Goal: Information Seeking & Learning: Learn about a topic

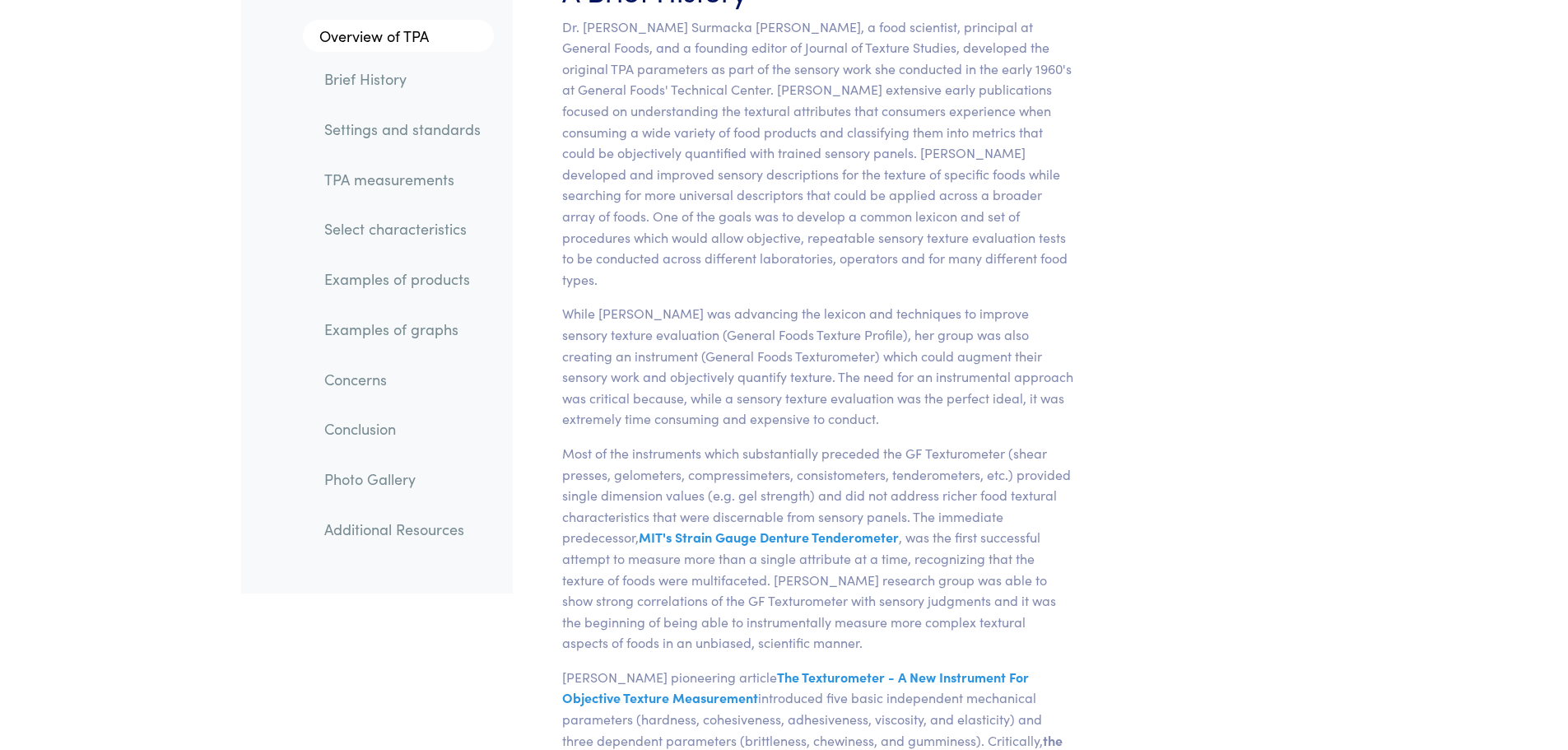
scroll to position [1153, 0]
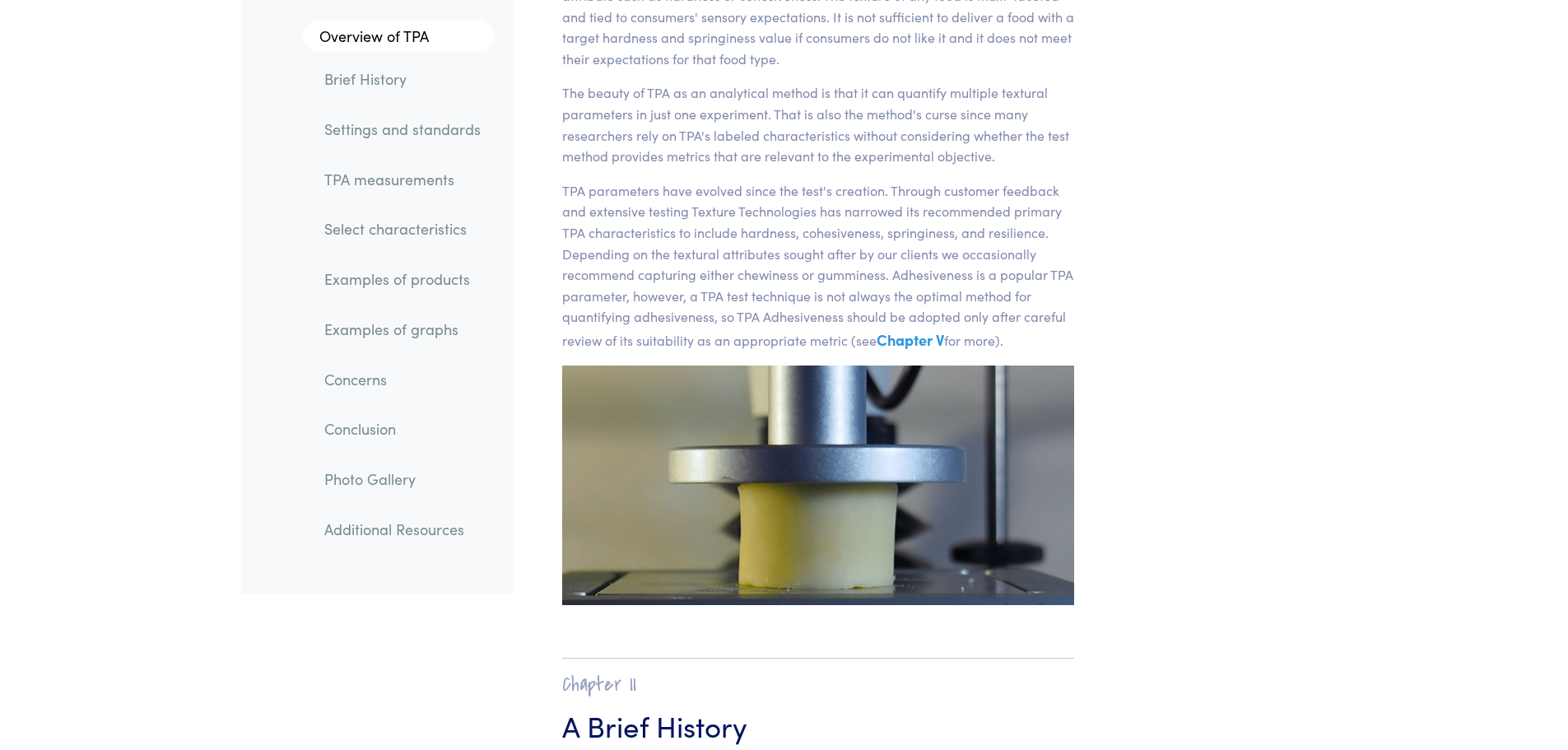
scroll to position [412, 0]
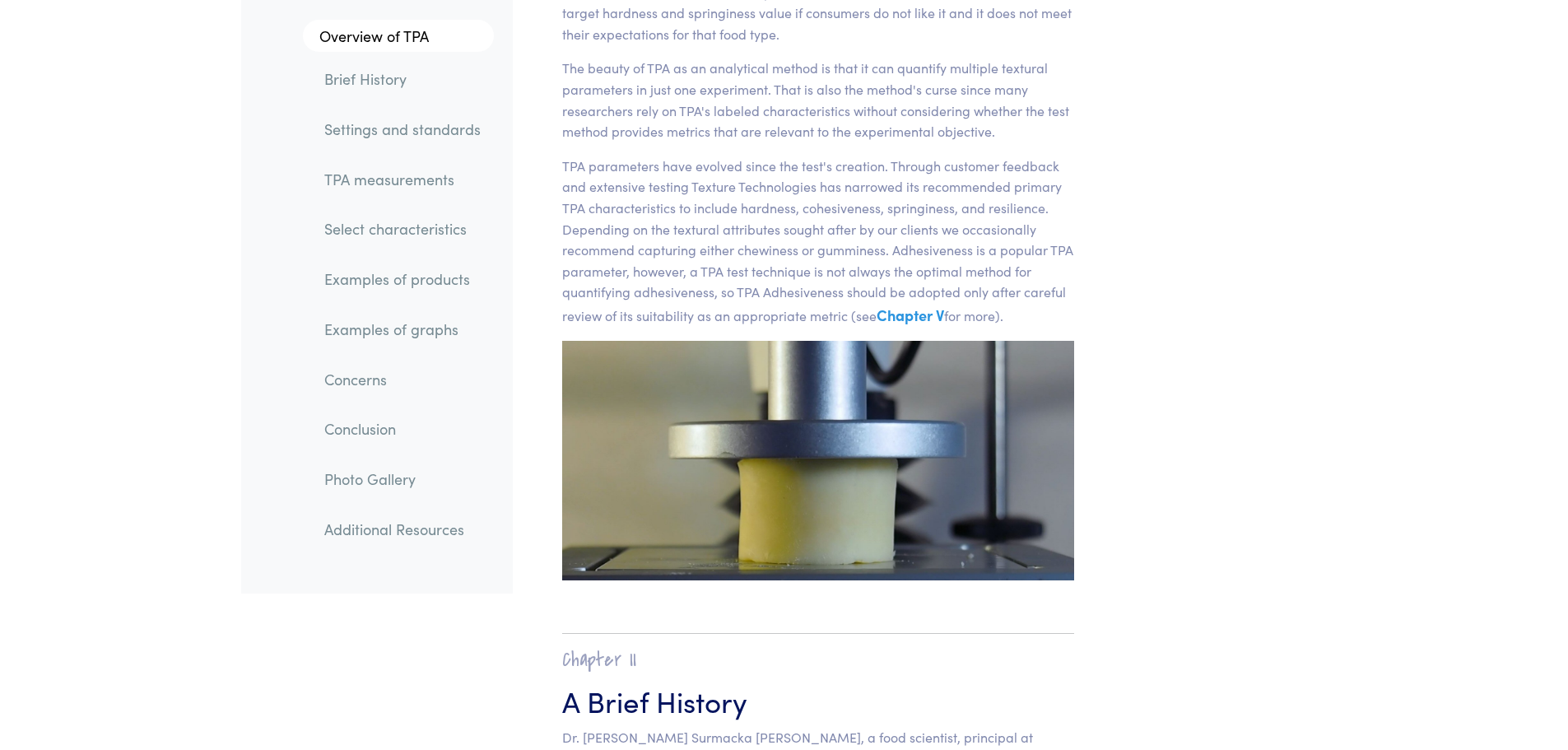
click at [410, 185] on link "TPA measurements" at bounding box center [402, 179] width 183 height 38
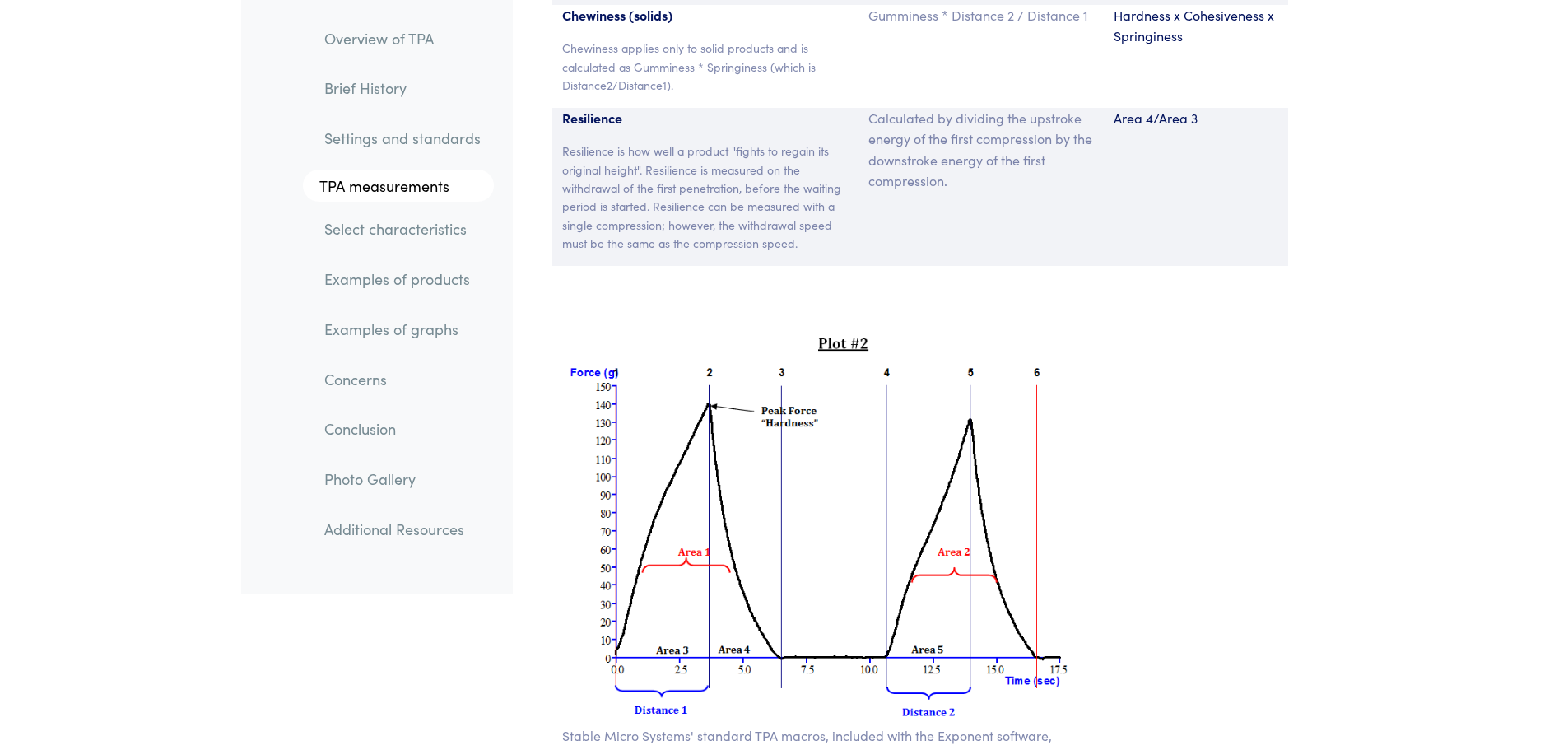
scroll to position [11637, 0]
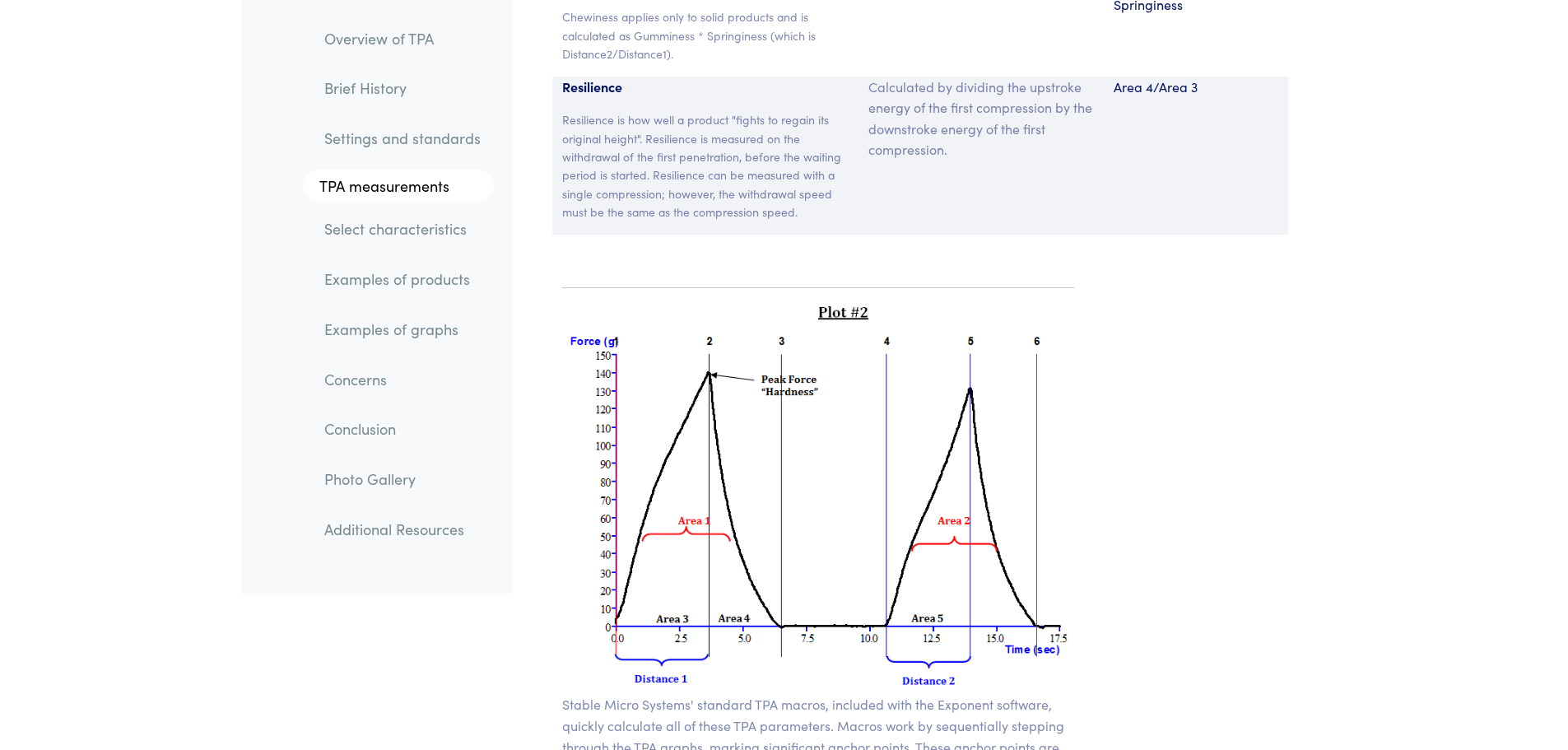
click at [356, 379] on link "Concerns" at bounding box center [402, 379] width 183 height 38
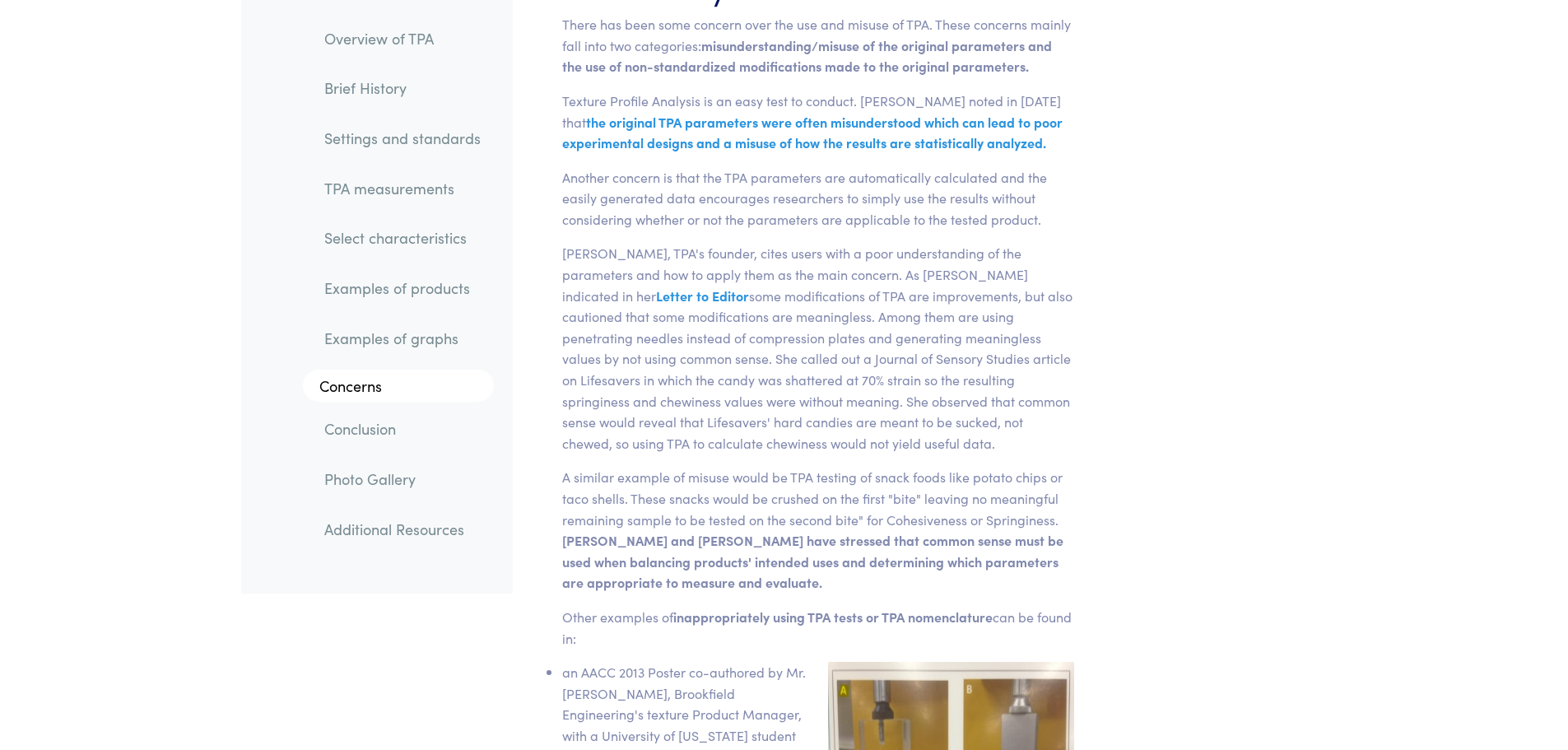
scroll to position [24517, 0]
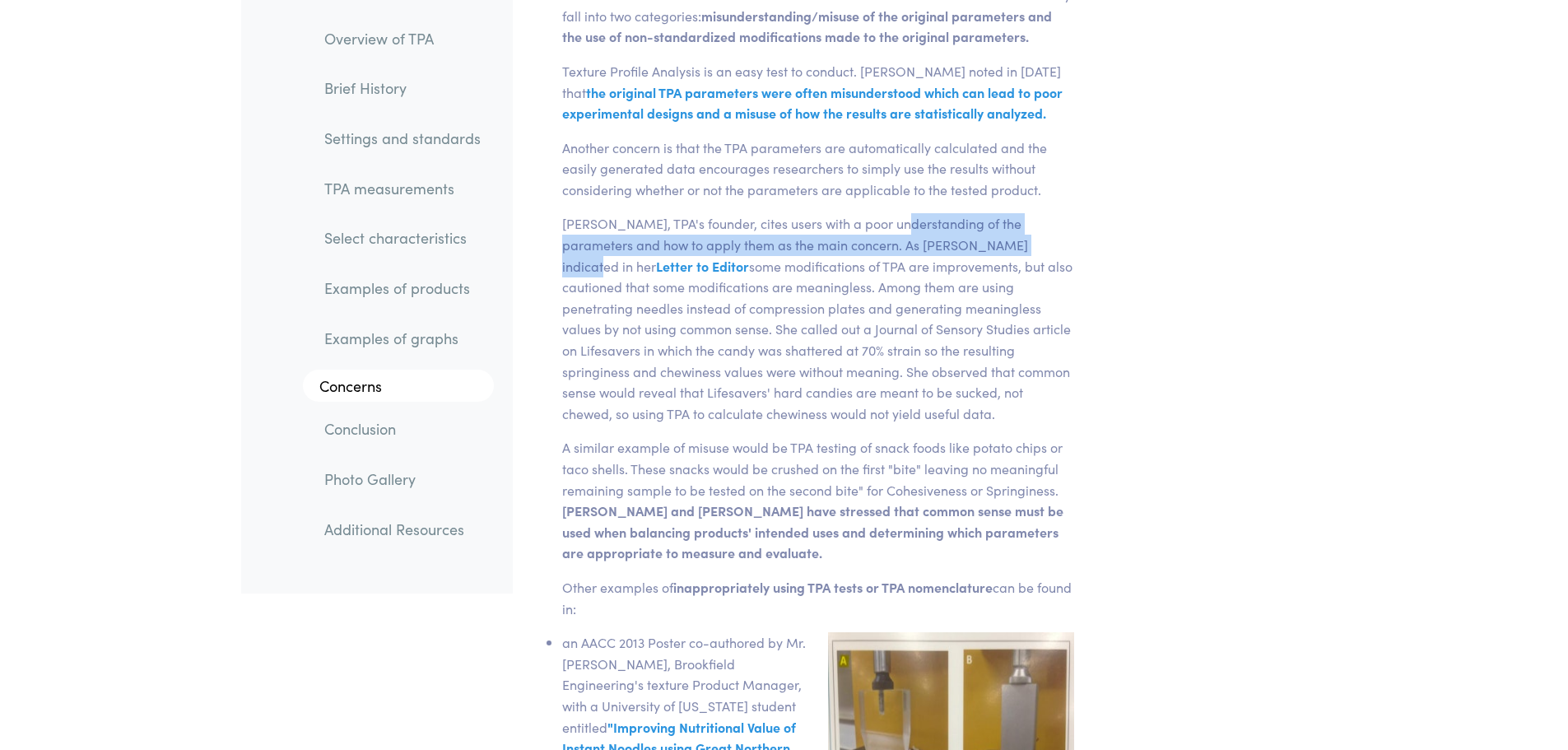
drag, startPoint x: 881, startPoint y: 156, endPoint x: 1006, endPoint y: 173, distance: 126.2
click at [1006, 213] on p "Dr. Alina Szczesniak, TPA's founder, cites users with a poor understanding of t…" at bounding box center [818, 318] width 512 height 211
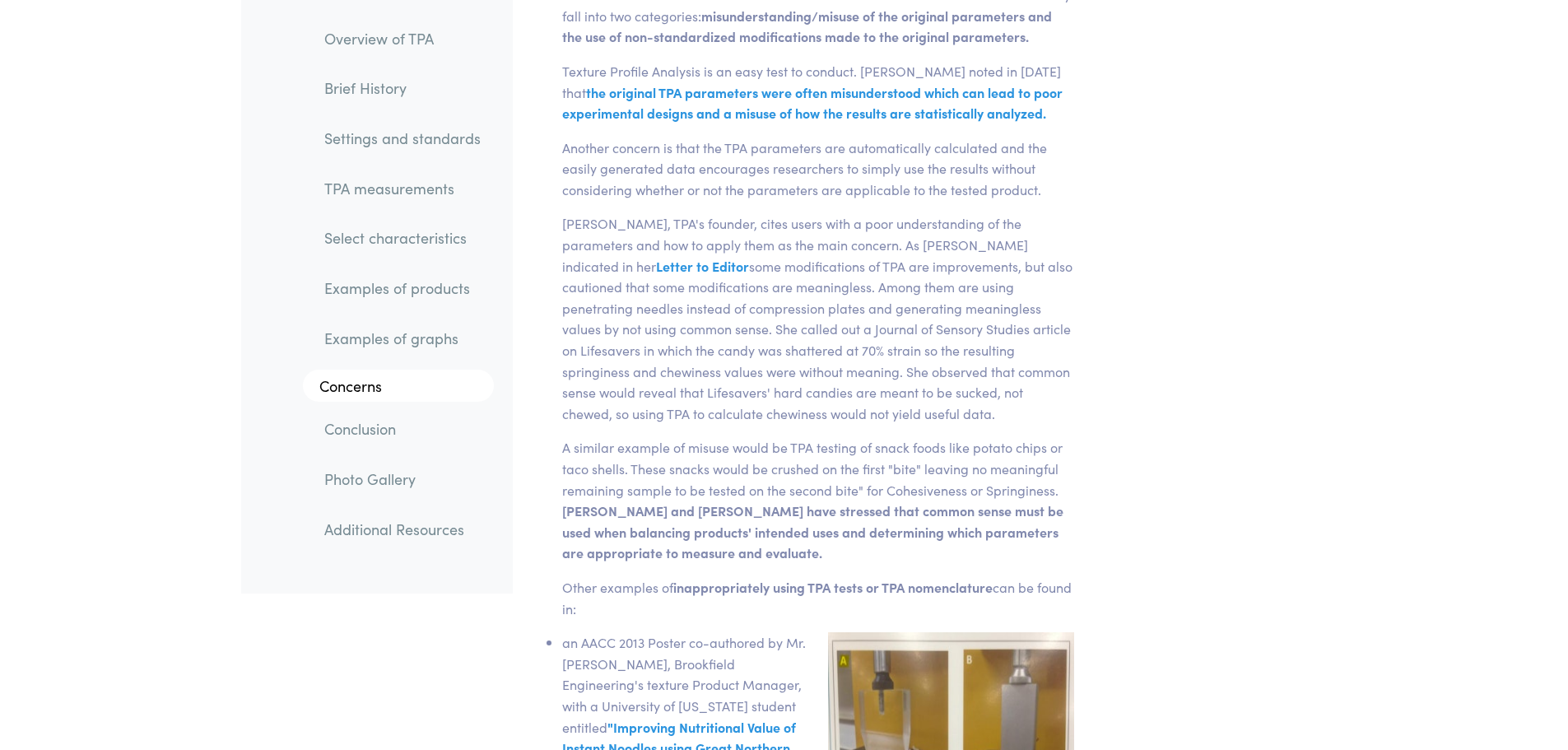
click at [901, 225] on p "Dr. Alina Szczesniak, TPA's founder, cites users with a poor understanding of t…" at bounding box center [818, 318] width 512 height 211
click at [925, 213] on p "Dr. Alina Szczesniak, TPA's founder, cites users with a poor understanding of t…" at bounding box center [818, 318] width 512 height 211
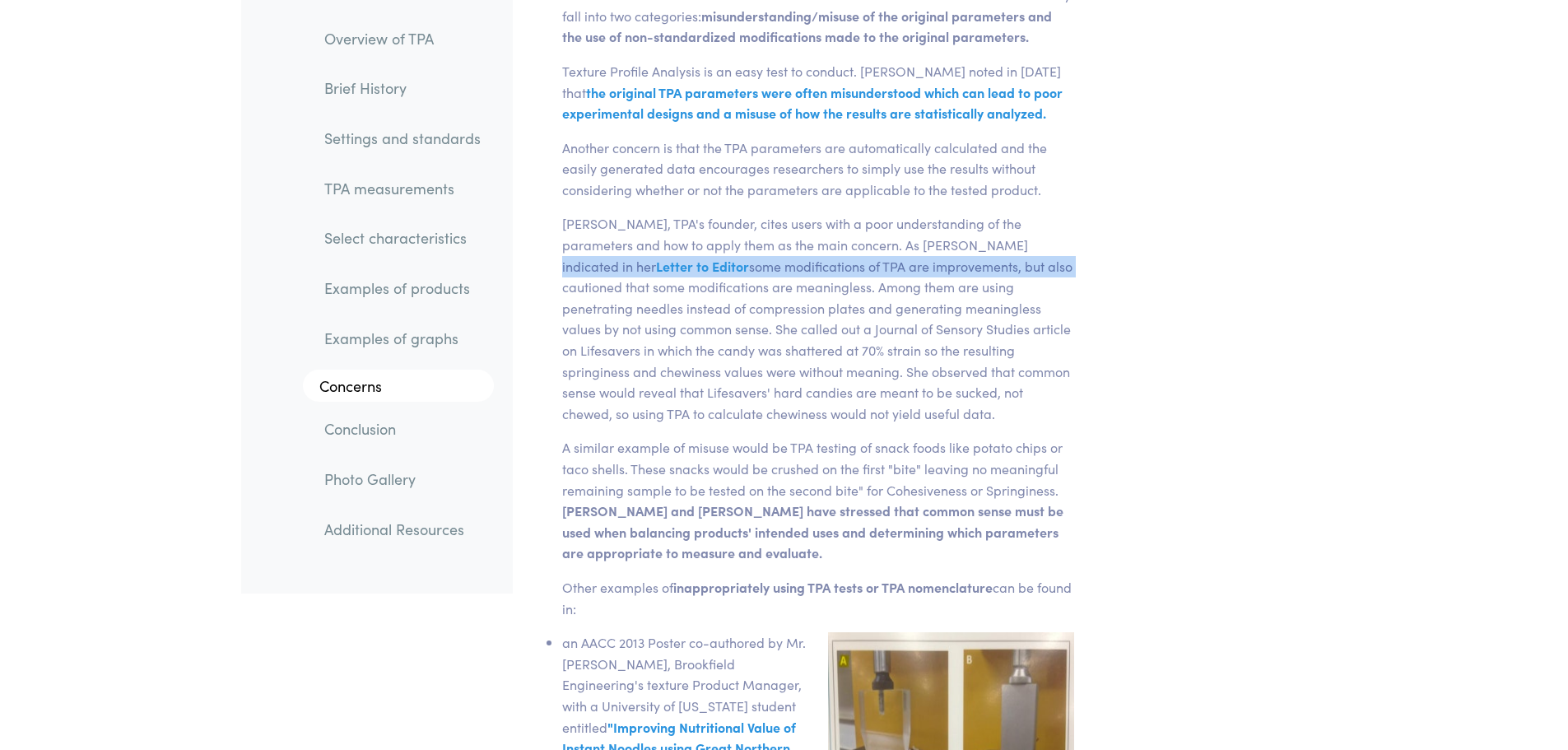
drag, startPoint x: 959, startPoint y: 185, endPoint x: 1025, endPoint y: 195, distance: 66.8
click at [1025, 213] on p "Dr. Alina Szczesniak, TPA's founder, cites users with a poor understanding of t…" at bounding box center [818, 318] width 512 height 211
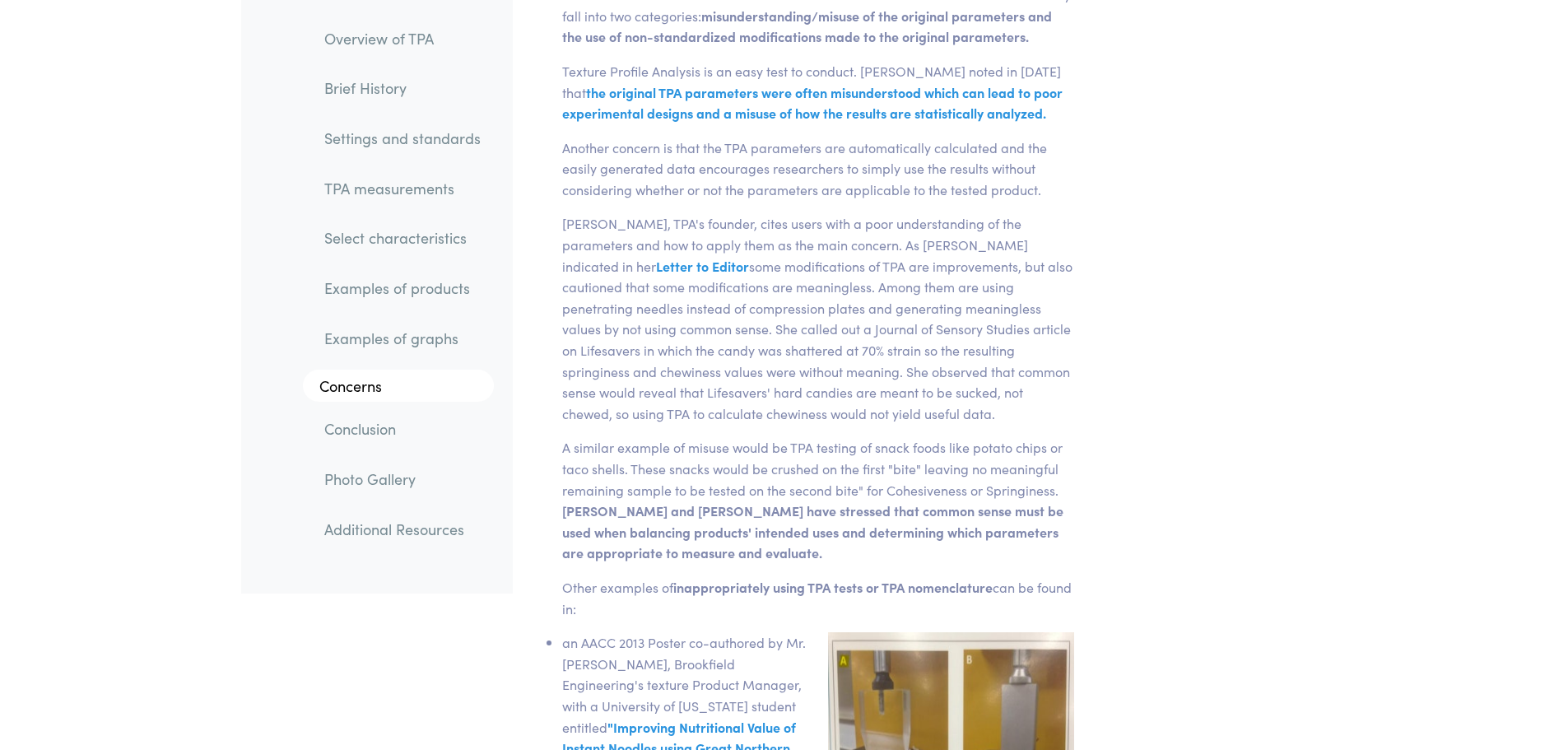
click at [1018, 237] on p "Dr. Alina Szczesniak, TPA's founder, cites users with a poor understanding of t…" at bounding box center [818, 318] width 512 height 211
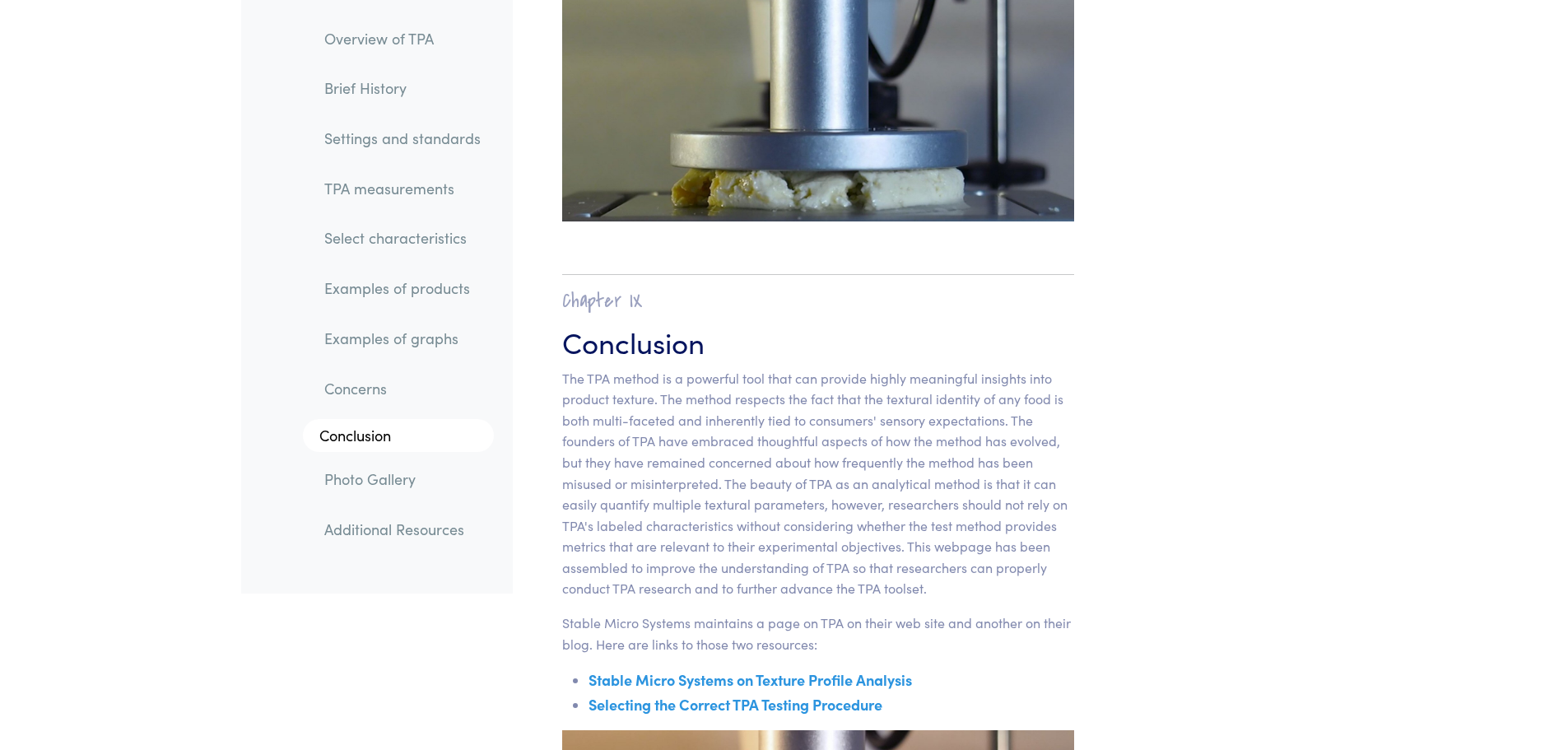
scroll to position [26246, 0]
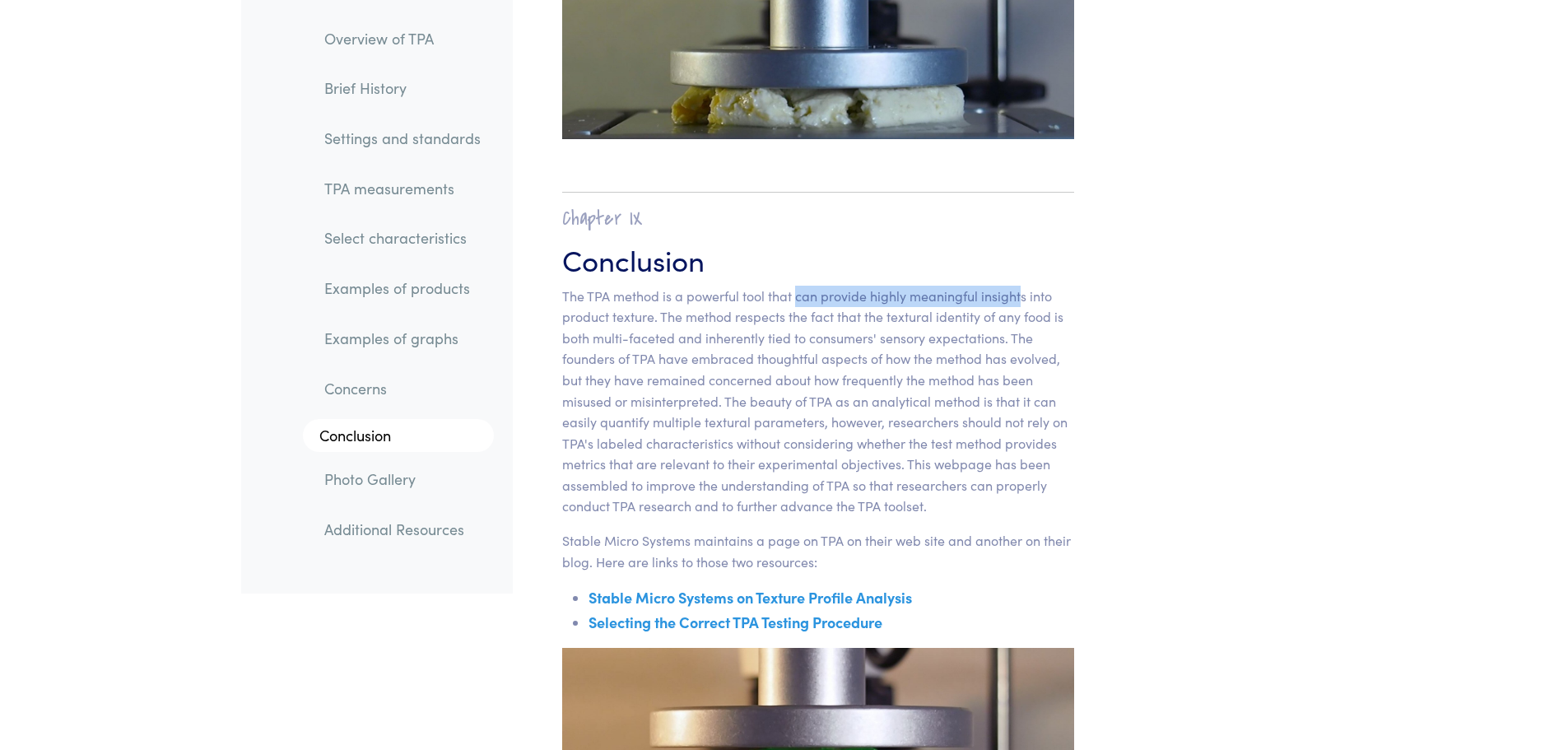
drag, startPoint x: 798, startPoint y: 212, endPoint x: 1022, endPoint y: 215, distance: 224.0
click at [1022, 286] on p "The TPA method is a powerful tool that can provide highly meaningful insights i…" at bounding box center [818, 401] width 512 height 232
click at [1008, 286] on p "The TPA method is a powerful tool that can provide highly meaningful insights i…" at bounding box center [818, 401] width 512 height 232
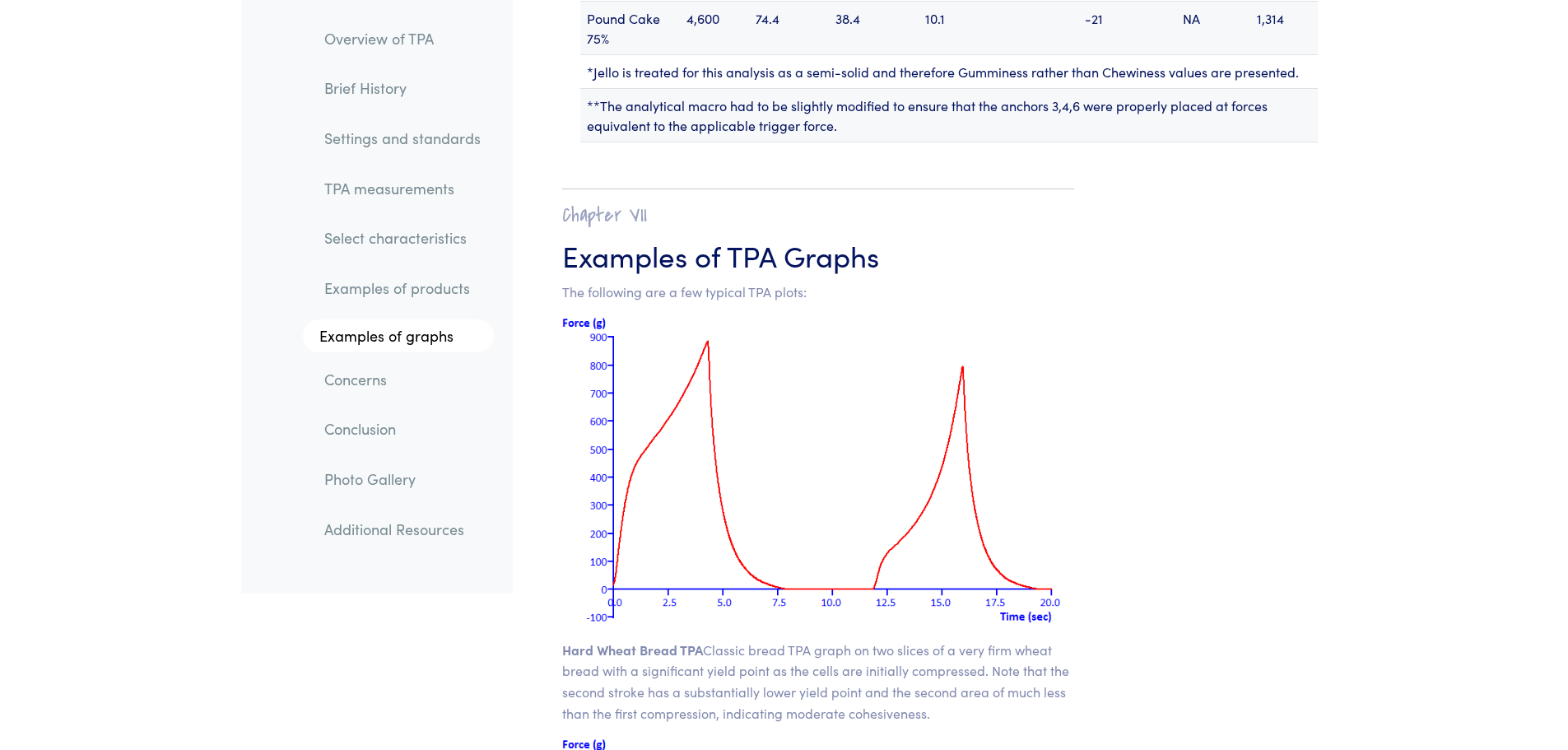
scroll to position [20729, 0]
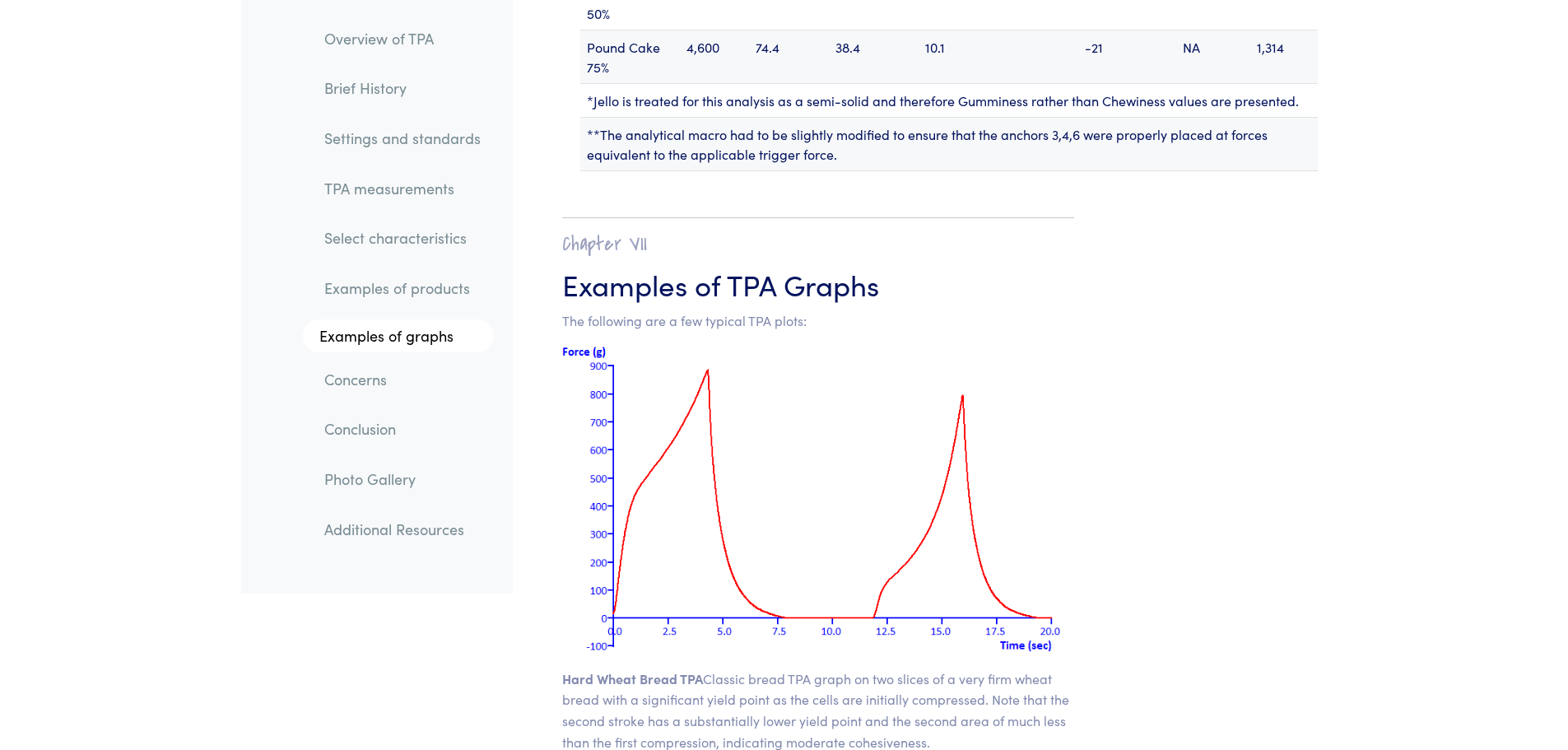
click at [364, 283] on link "Examples of products" at bounding box center [402, 288] width 183 height 38
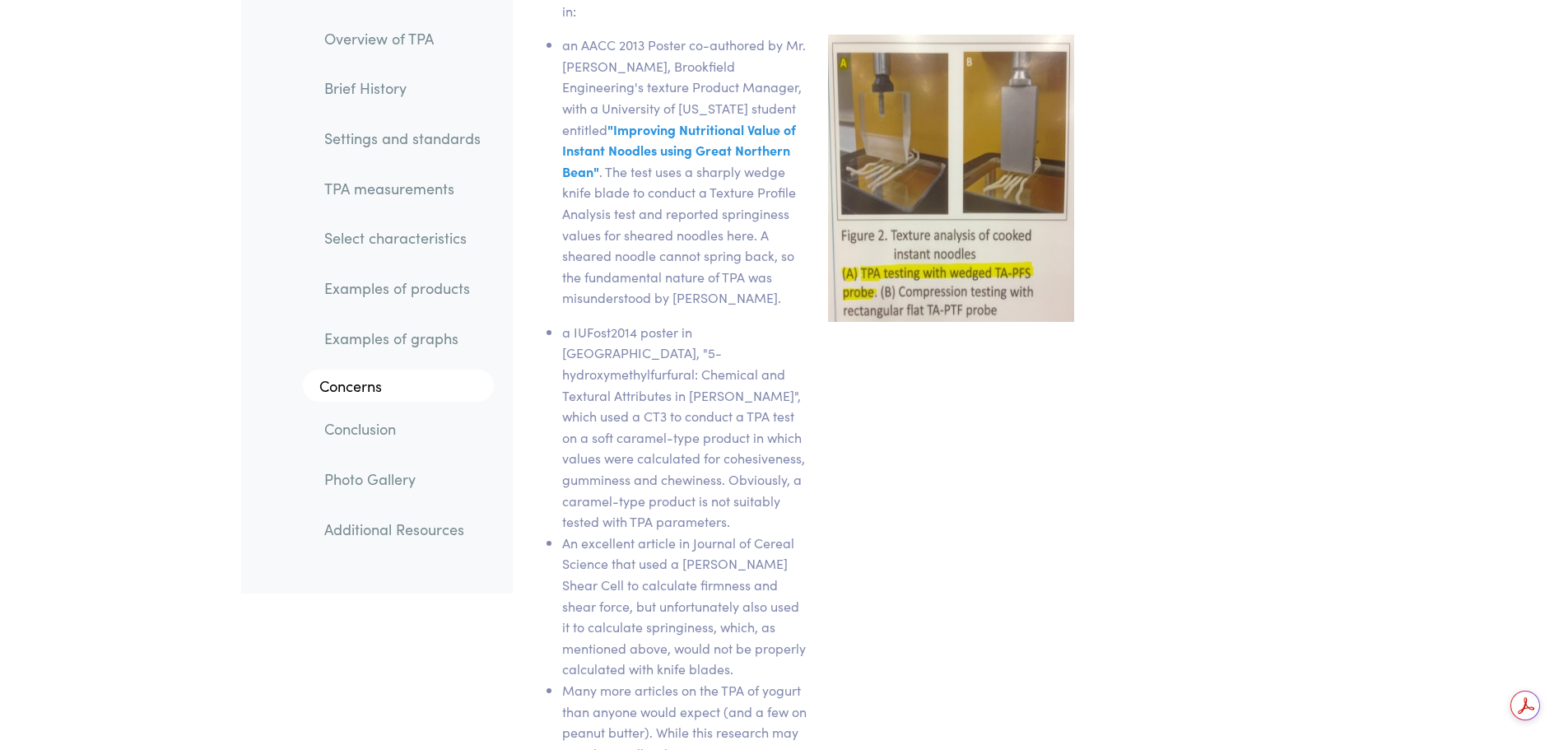
scroll to position [25133, 0]
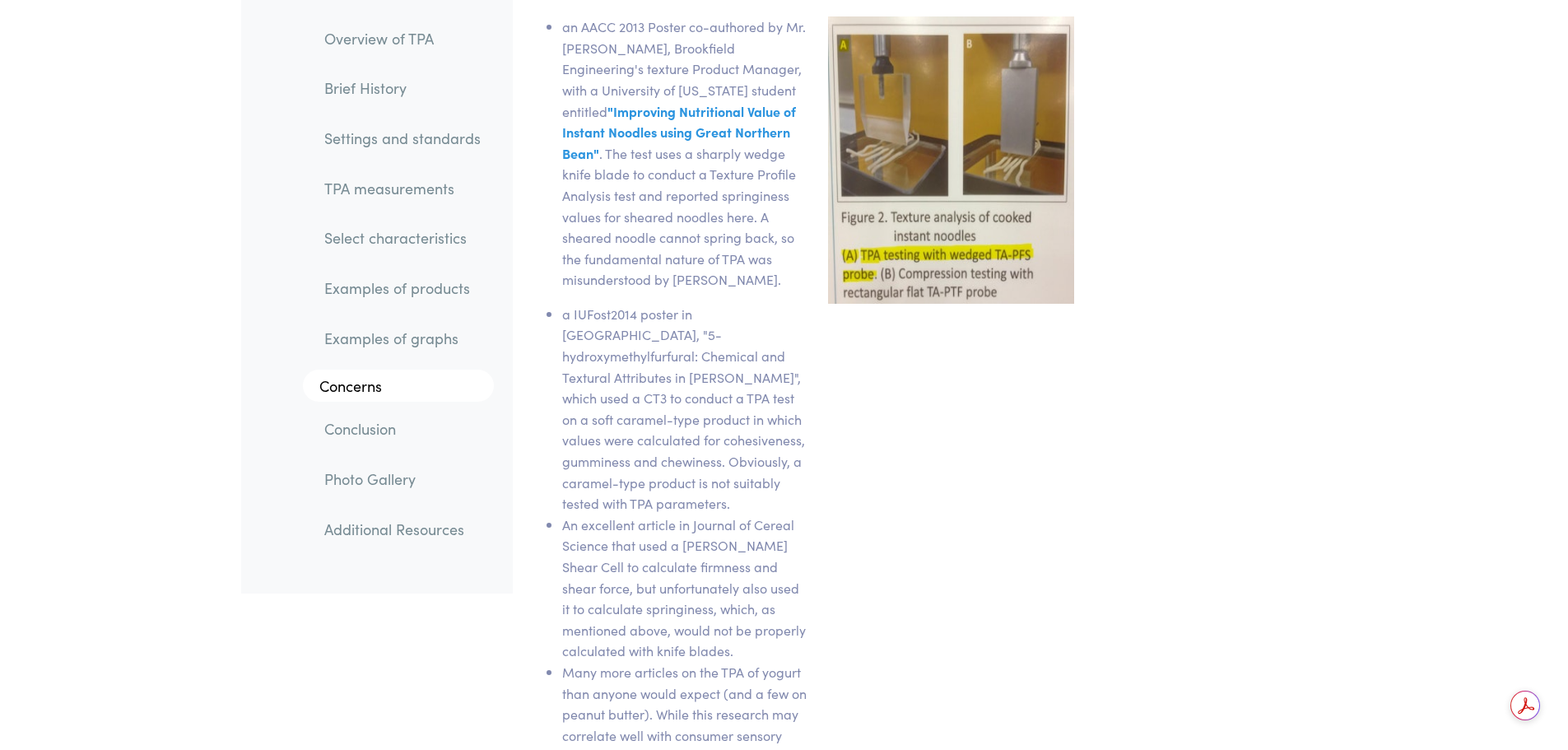
click at [756, 514] on li "An excellent article in Journal of Cereal Science that used a [PERSON_NAME] She…" at bounding box center [685, 588] width 246 height 147
click at [773, 514] on li "An excellent article in Journal of Cereal Science that used a [PERSON_NAME] She…" at bounding box center [685, 588] width 246 height 147
click at [780, 514] on li "An excellent article in Journal of Cereal Science that used a [PERSON_NAME] She…" at bounding box center [685, 588] width 246 height 147
click at [782, 514] on li "An excellent article in Journal of Cereal Science that used a [PERSON_NAME] She…" at bounding box center [685, 588] width 246 height 147
click at [772, 514] on li "An excellent article in Journal of Cereal Science that used a [PERSON_NAME] She…" at bounding box center [685, 588] width 246 height 147
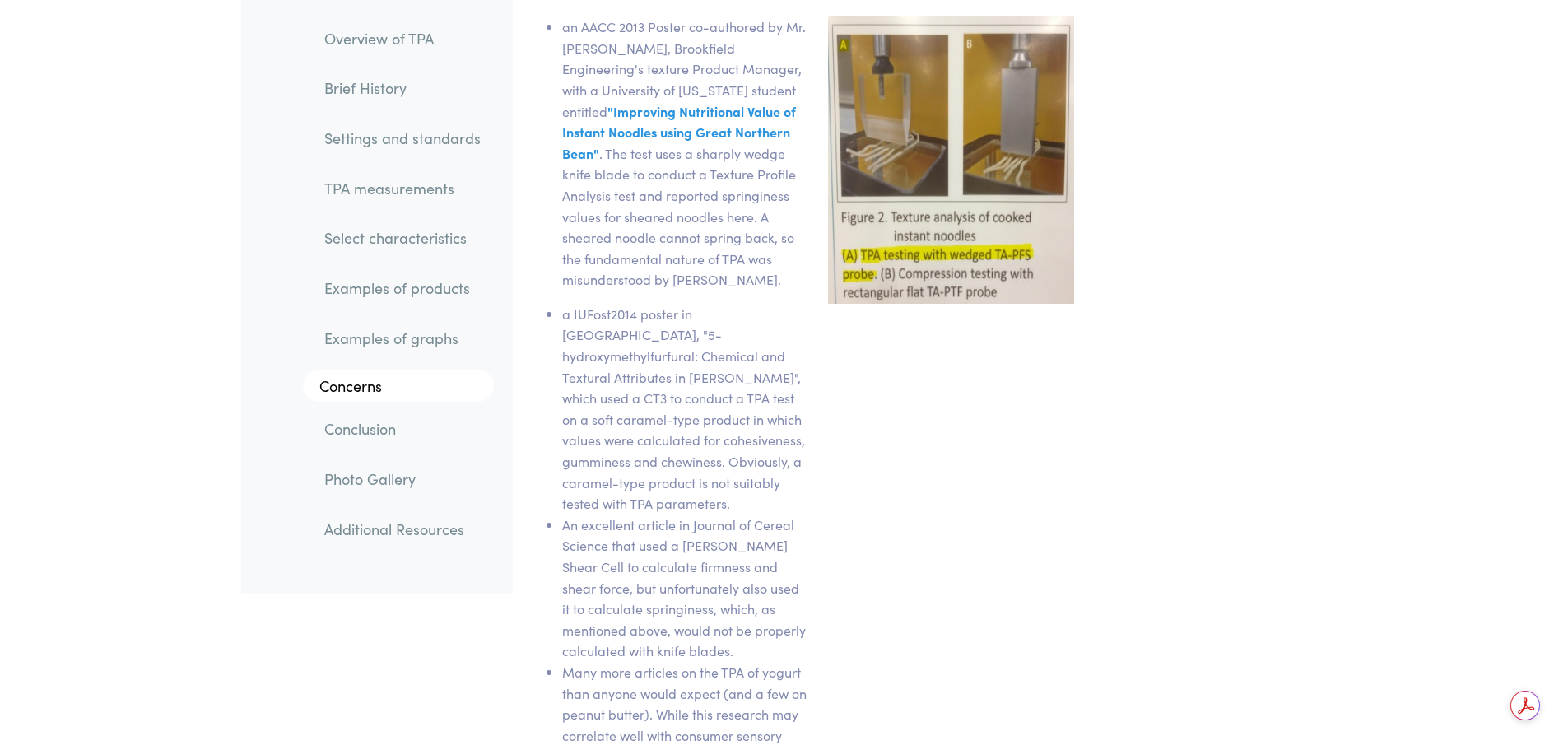
click at [736, 514] on li "An excellent article in Journal of Cereal Science that used a [PERSON_NAME] She…" at bounding box center [685, 588] width 246 height 147
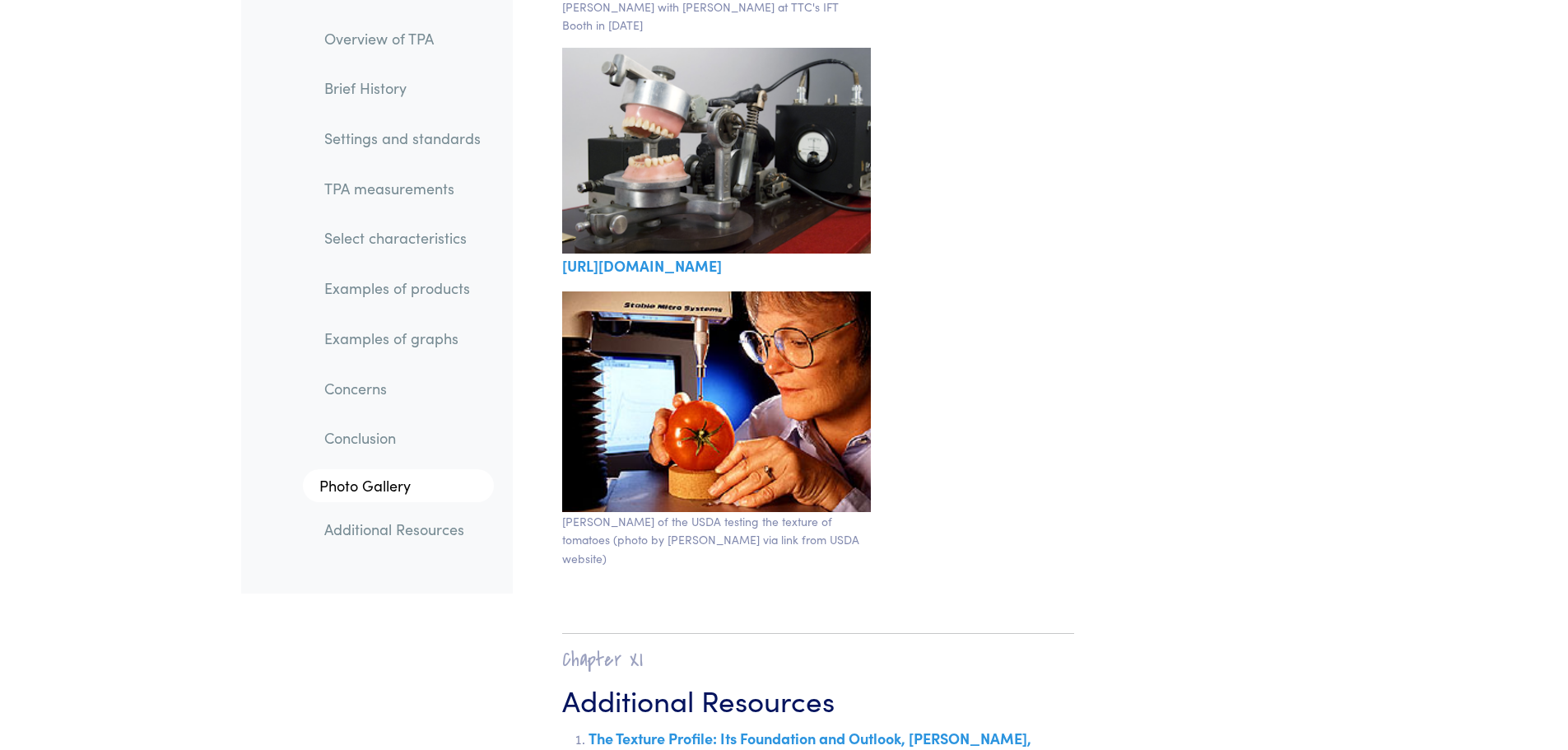
scroll to position [28344, 0]
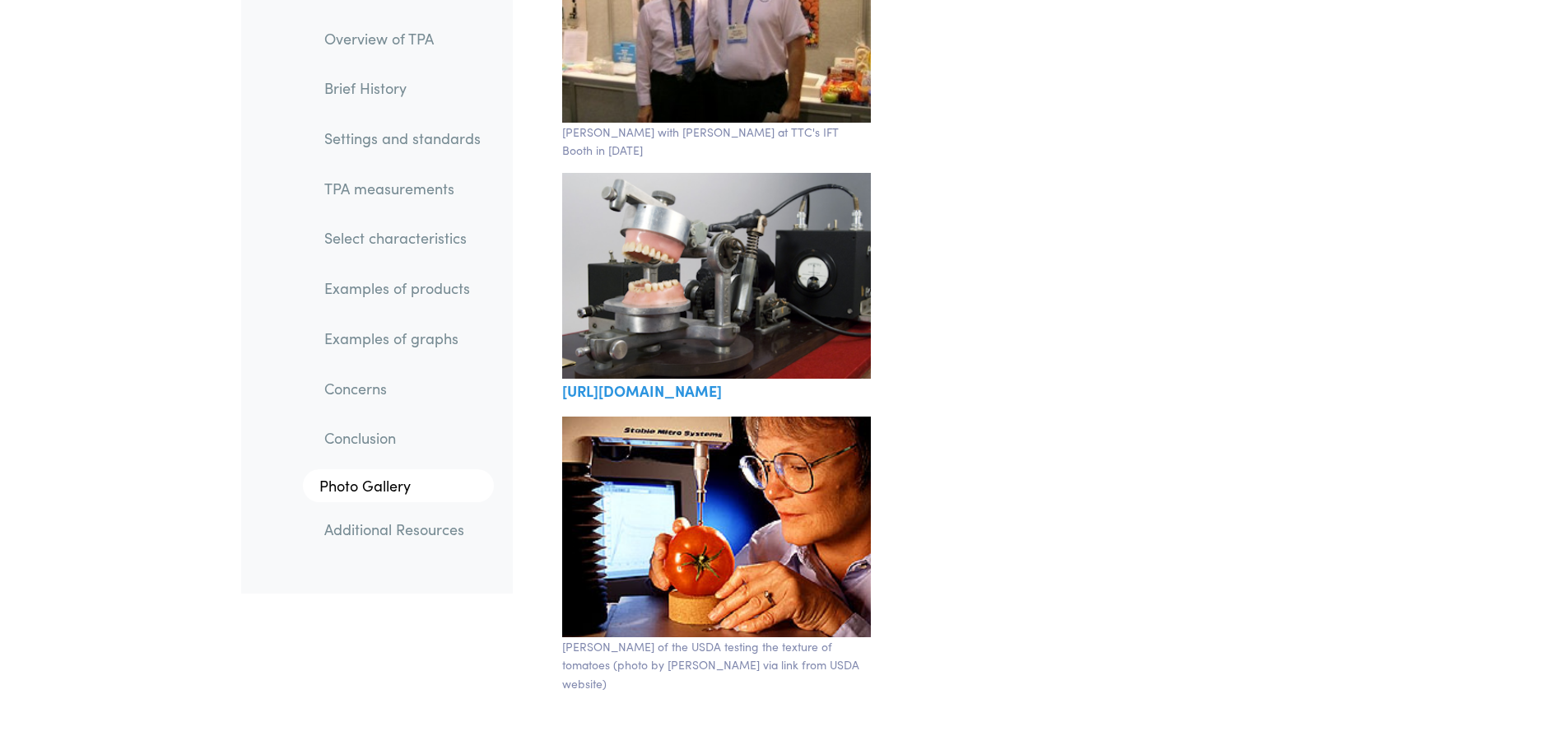
click at [390, 184] on link "TPA measurements" at bounding box center [402, 188] width 183 height 38
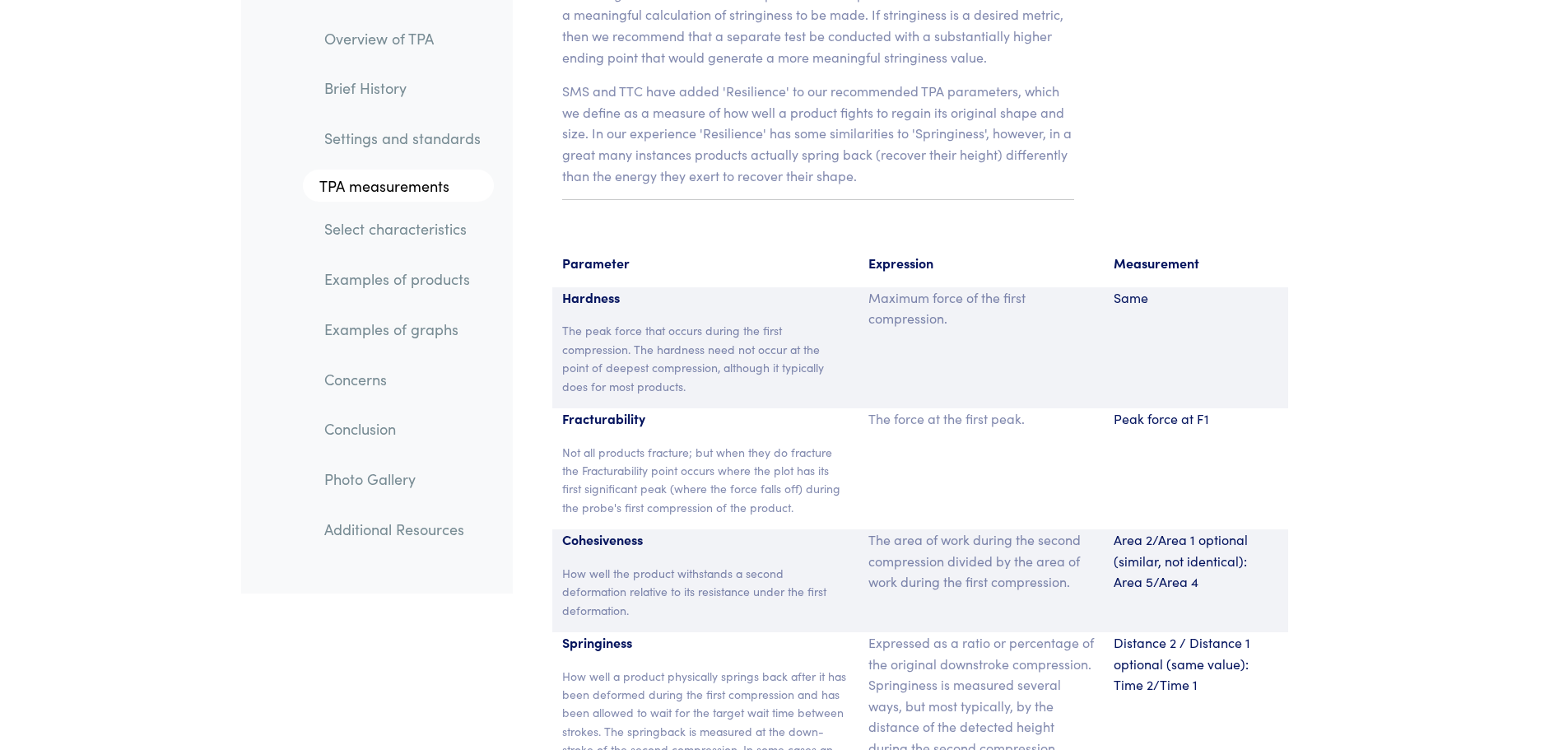
scroll to position [10731, 0]
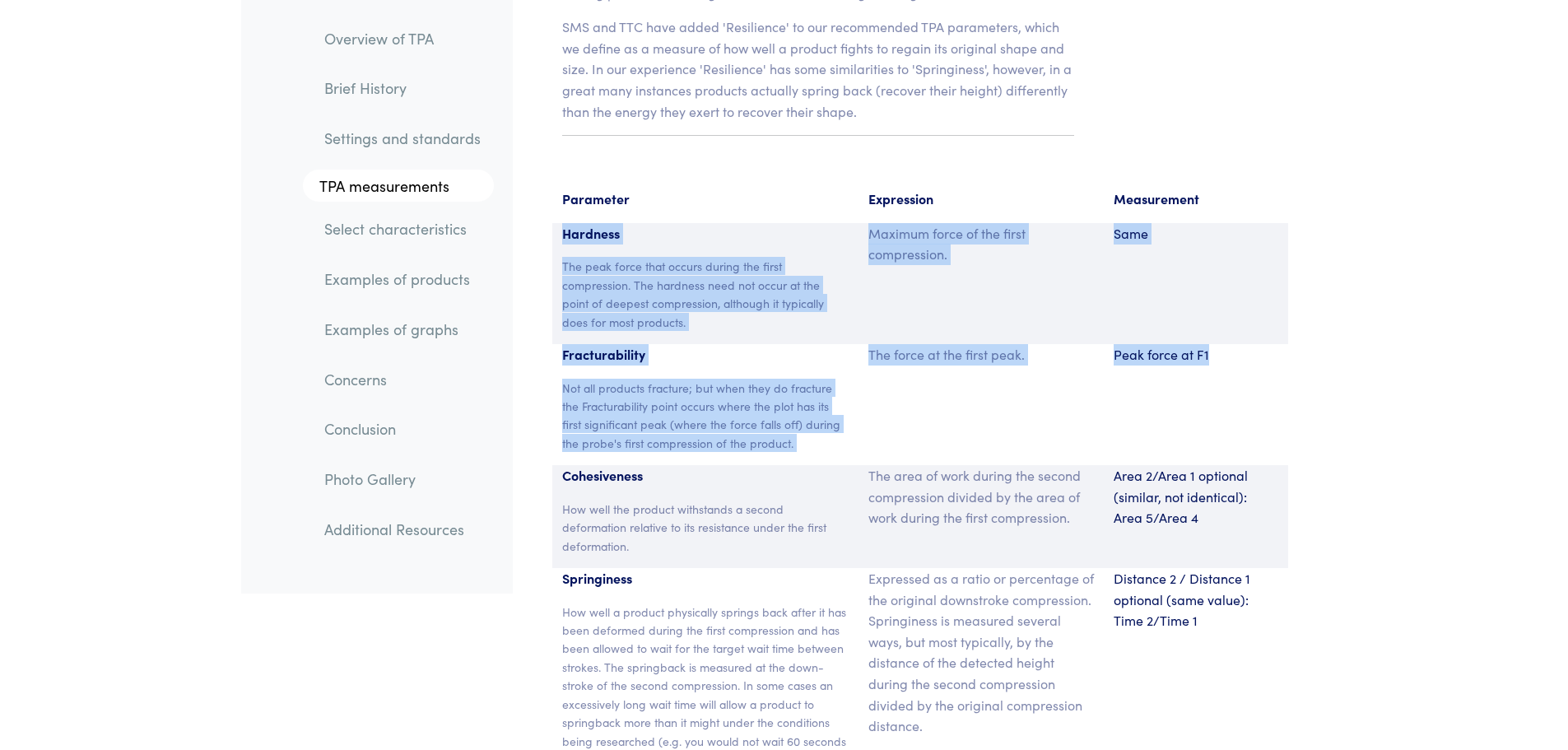
drag, startPoint x: 564, startPoint y: 189, endPoint x: 1203, endPoint y: 359, distance: 661.2
click at [1213, 351] on section "Parameter Expression Measurement Hardness The peak force that occurs during the…" at bounding box center [921, 664] width 795 height 991
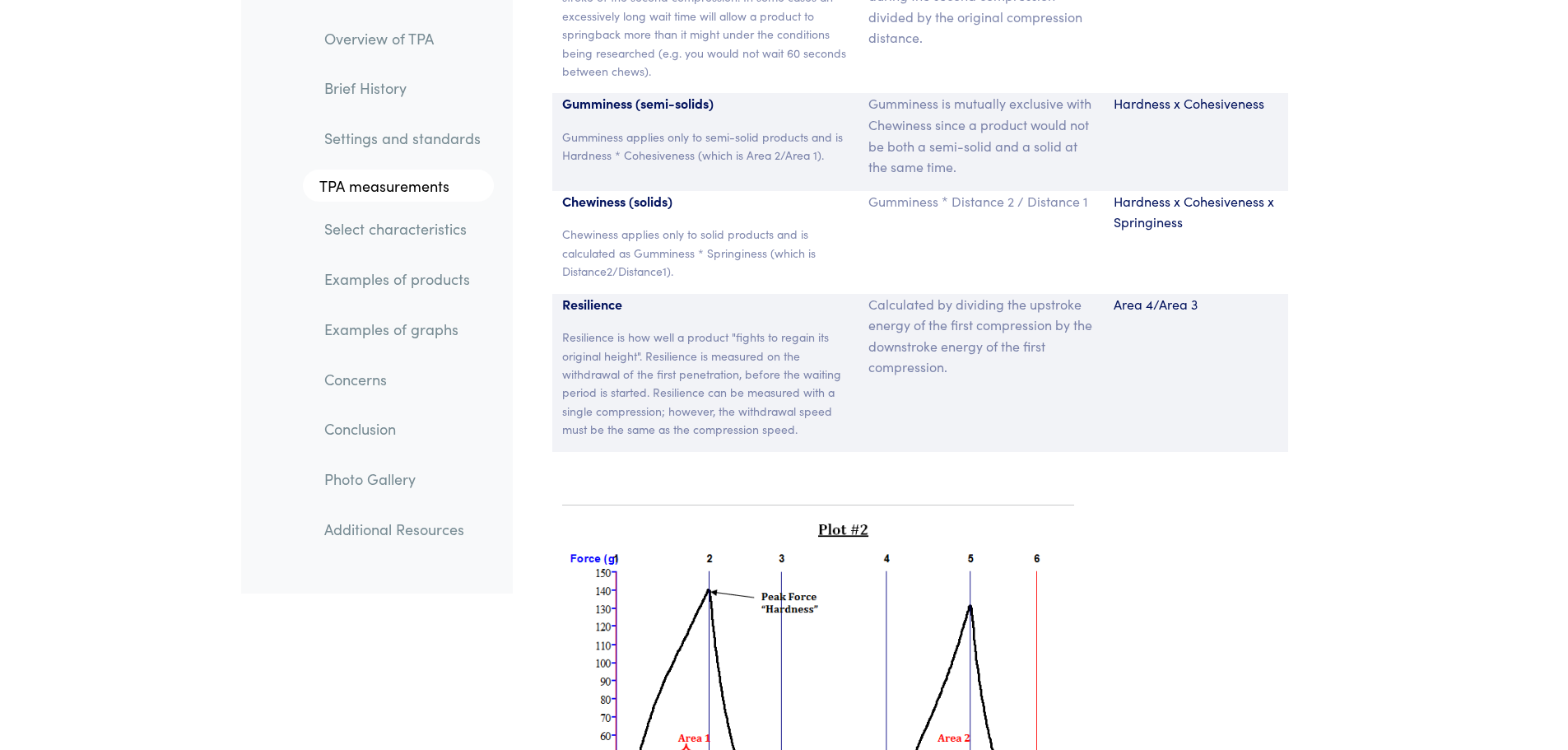
scroll to position [11390, 0]
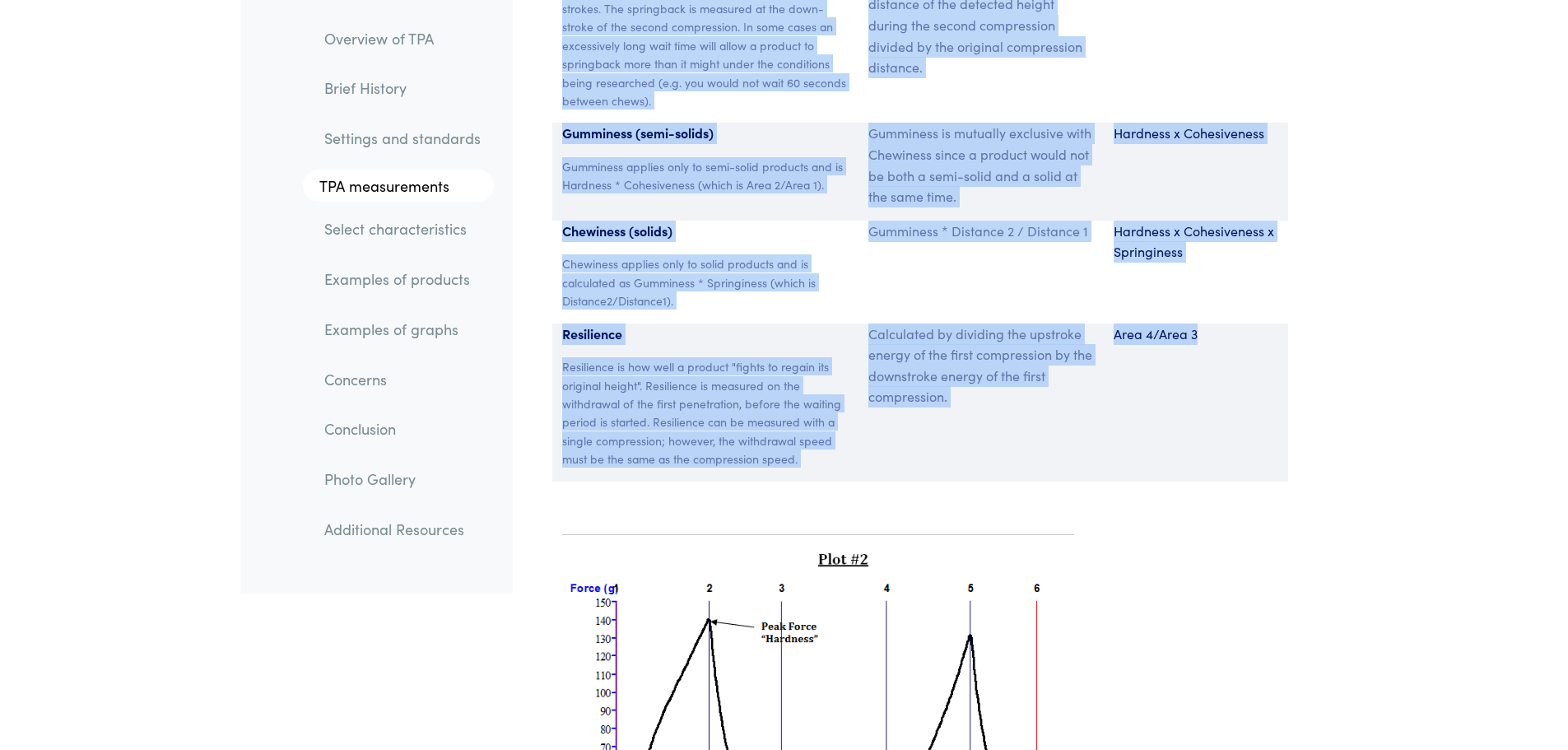
click at [1213, 323] on div "Area 4/Area 3" at bounding box center [1196, 402] width 185 height 158
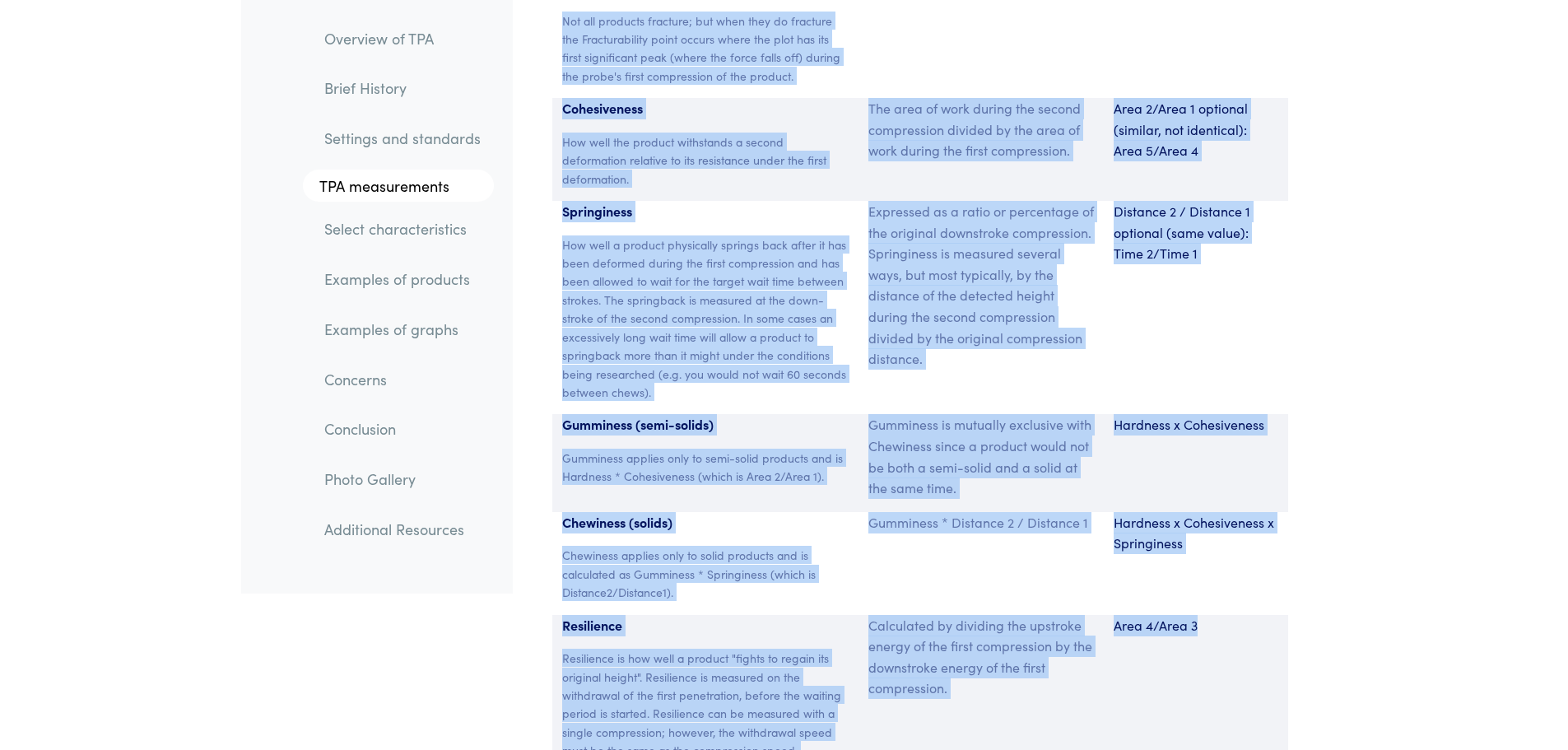
scroll to position [11061, 0]
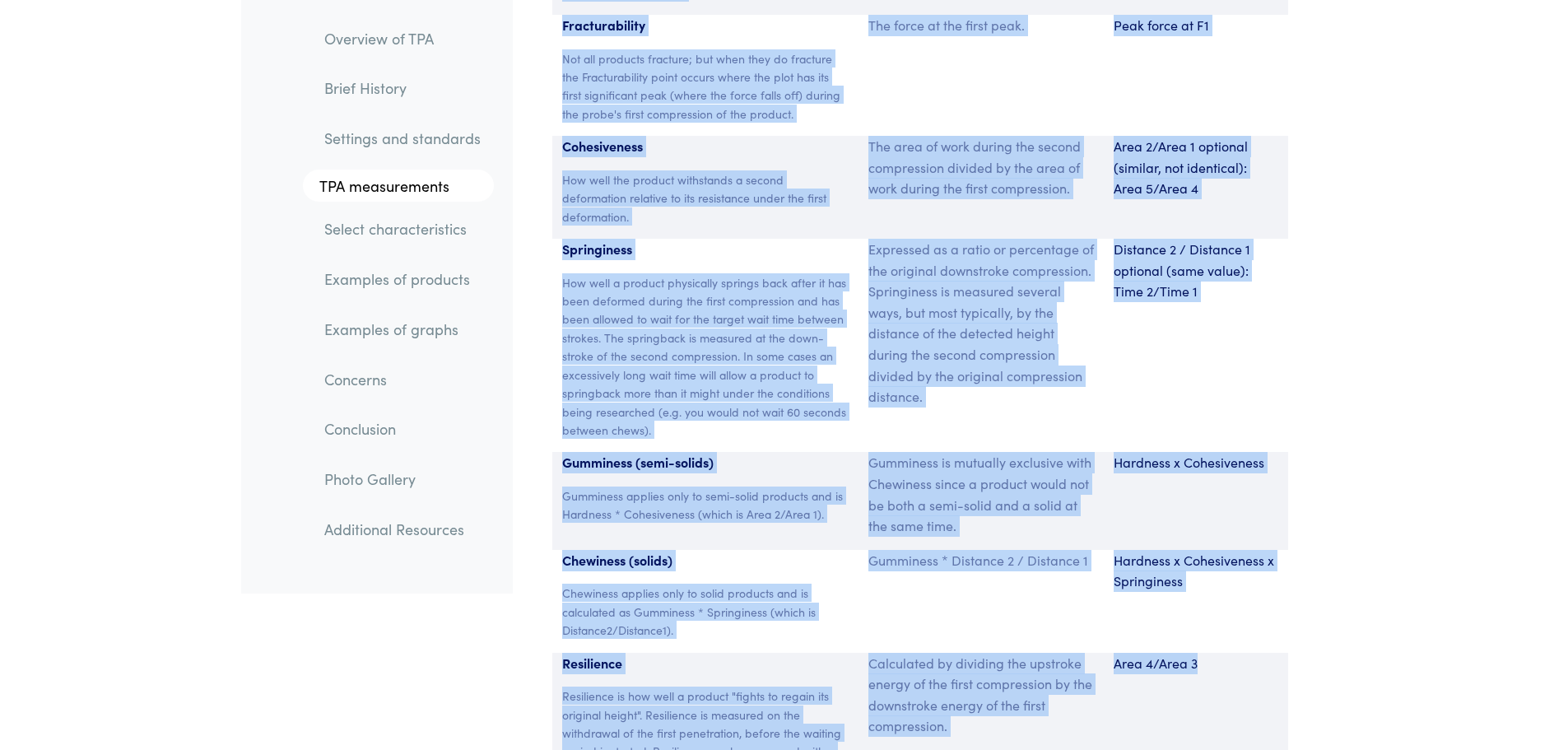
copy section "Hardness The peak force that occurs during the first compression. The hardness …"
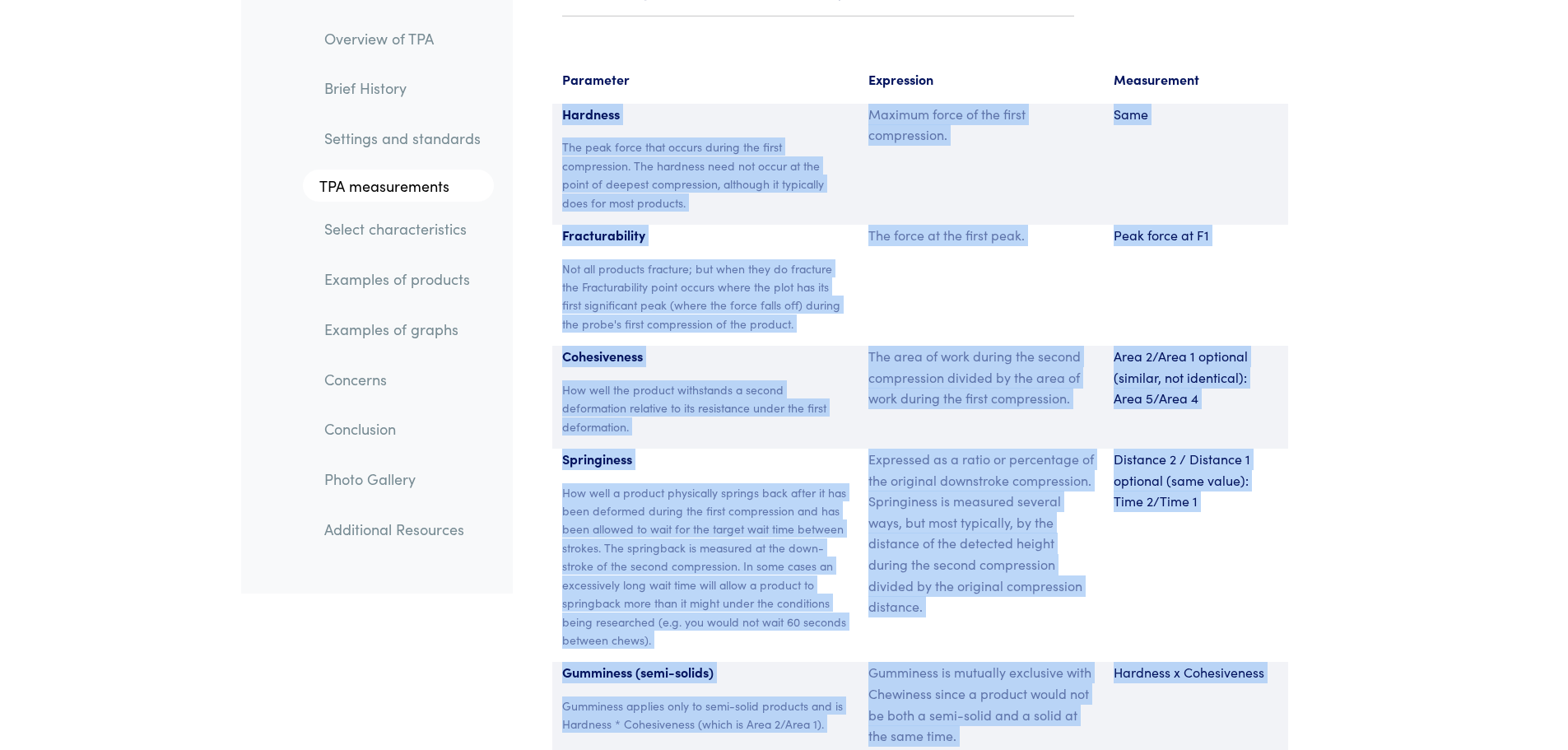
scroll to position [10814, 0]
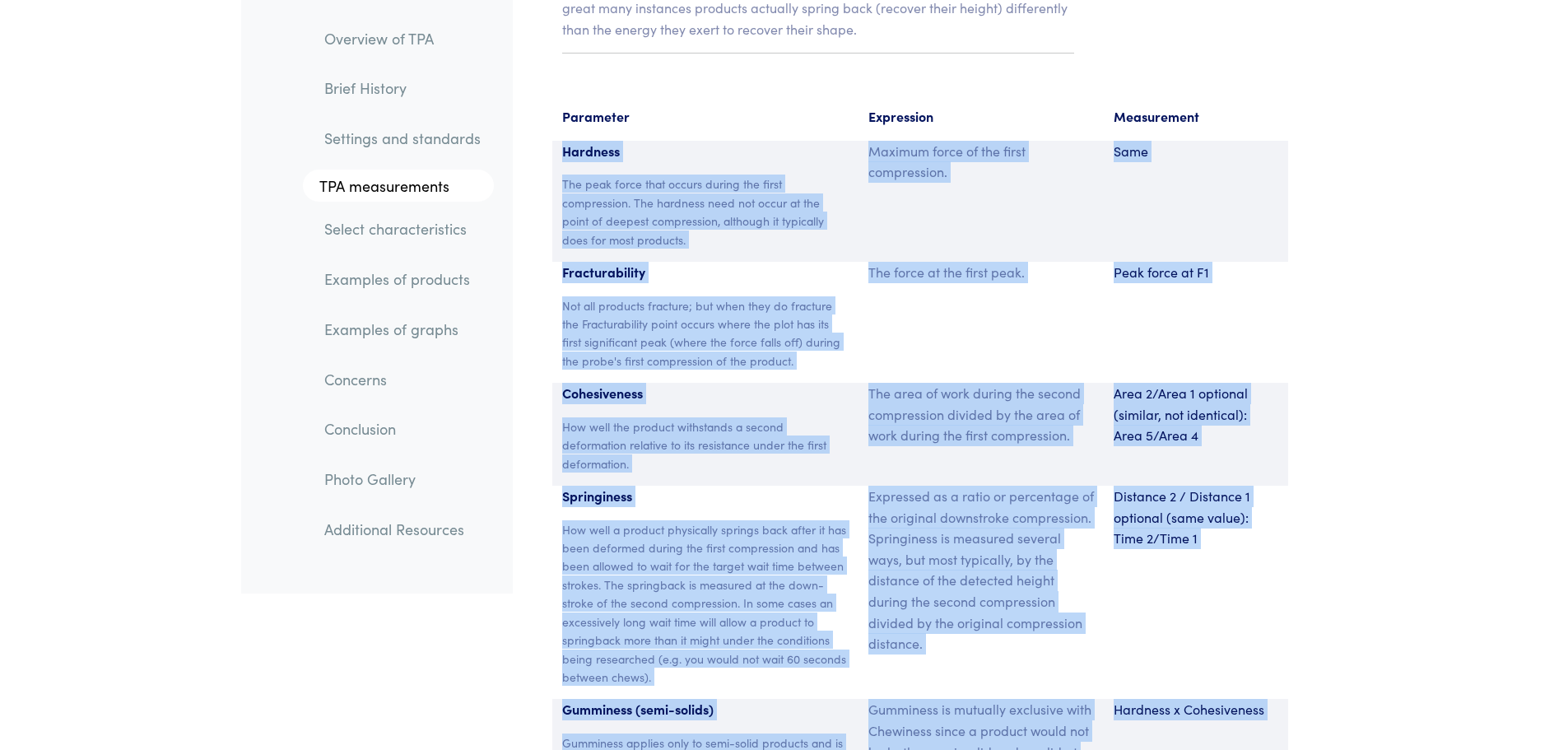
click at [936, 141] on p "Maximum force of the first compression." at bounding box center [980, 162] width 225 height 42
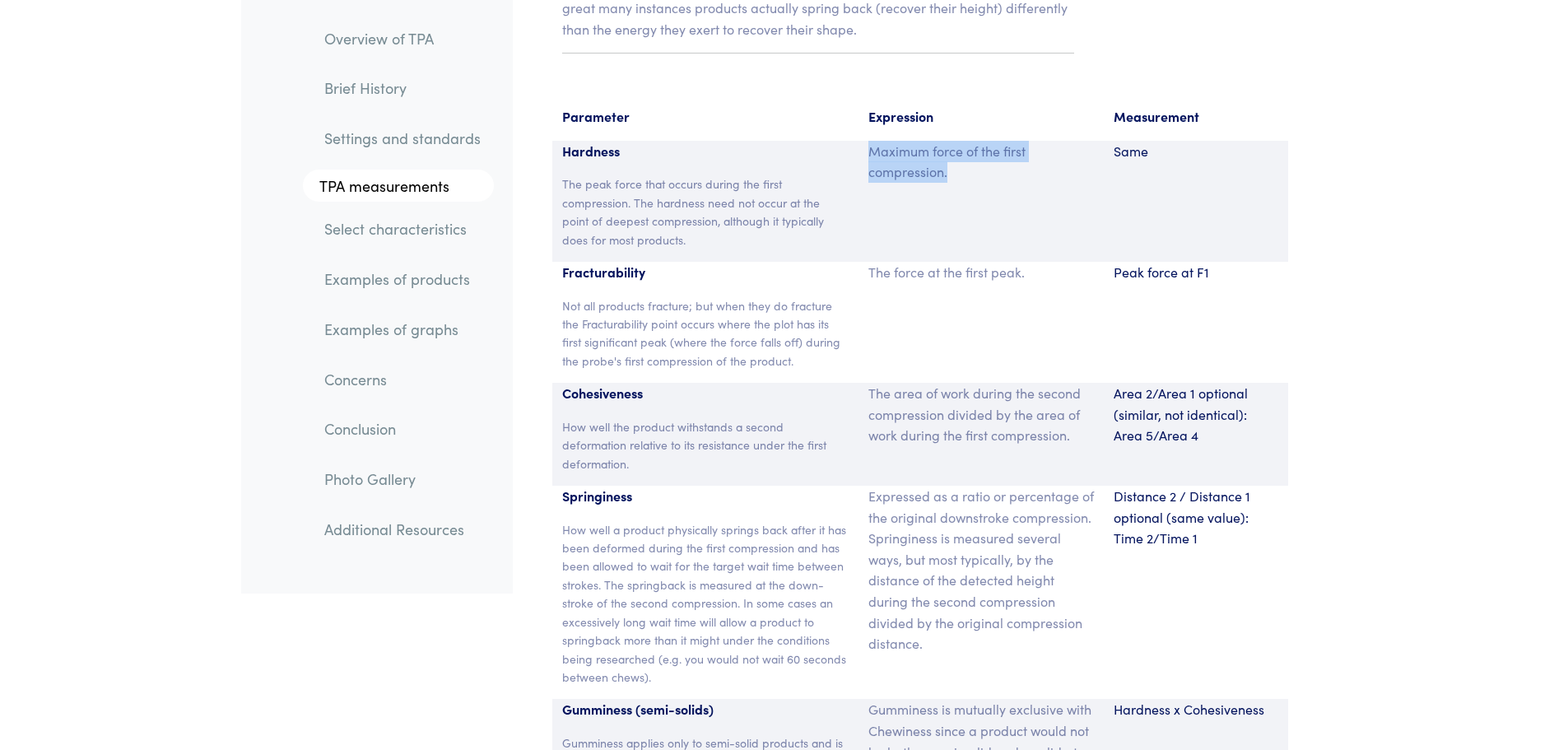
drag, startPoint x: 871, startPoint y: 110, endPoint x: 992, endPoint y: 131, distance: 122.8
click at [992, 141] on p "Maximum force of the first compression." at bounding box center [980, 162] width 225 height 42
copy p "Maximum force of the first compression."
drag, startPoint x: 1025, startPoint y: 229, endPoint x: 870, endPoint y: 230, distance: 155.0
click at [870, 262] on p "The force at the first peak." at bounding box center [980, 272] width 225 height 21
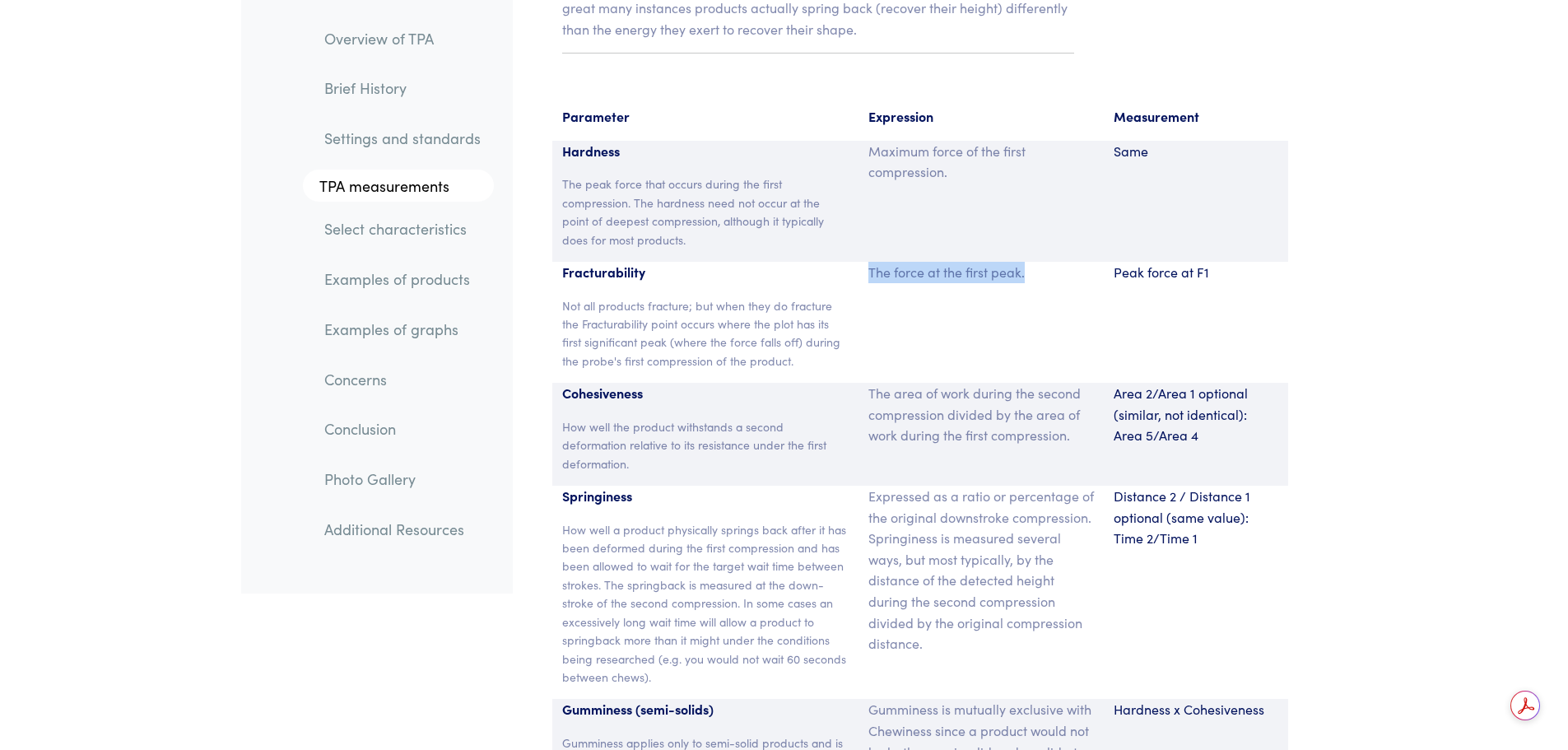
copy p "The force at the first peak."
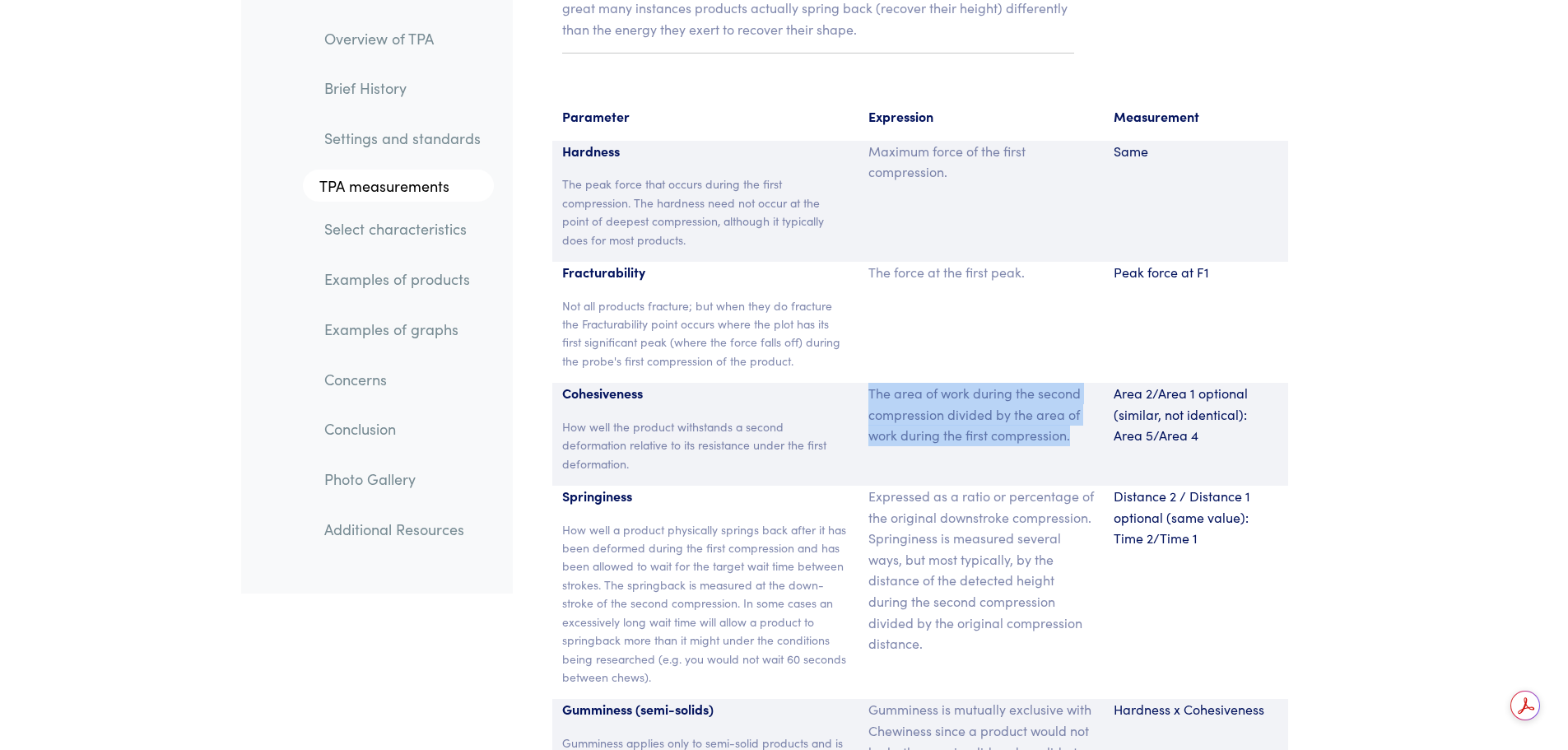
drag, startPoint x: 871, startPoint y: 353, endPoint x: 1071, endPoint y: 396, distance: 204.6
click at [1071, 396] on p "The area of work during the second compression divided by the area of work duri…" at bounding box center [980, 414] width 225 height 63
copy p "The area of work during the second compression divided by the area of work duri…"
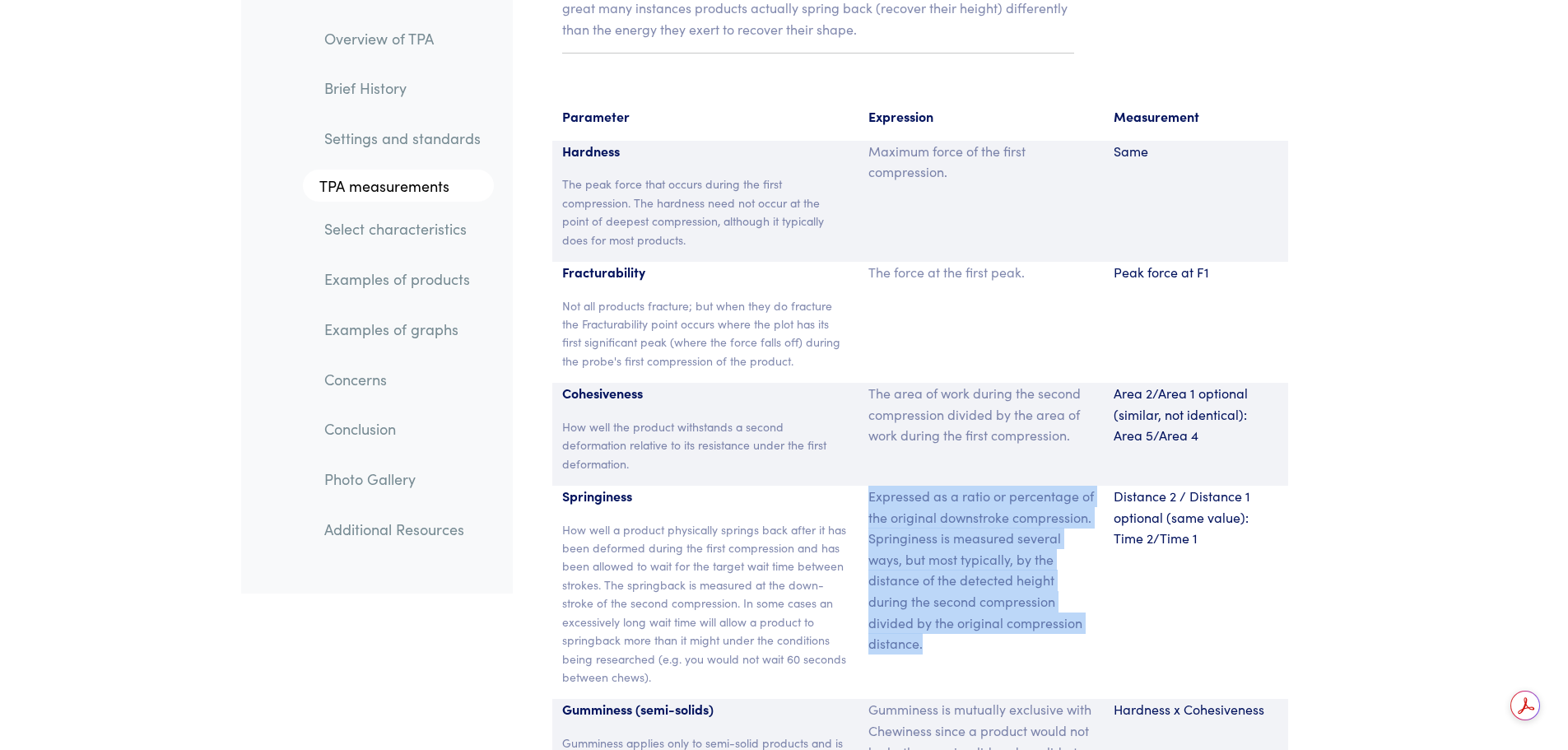
drag, startPoint x: 871, startPoint y: 455, endPoint x: 936, endPoint y: 605, distance: 163.5
click at [936, 605] on p "Expressed as a ratio or percentage of the original downstroke compression. Spri…" at bounding box center [980, 570] width 225 height 169
copy p "Expressed as a ratio or percentage of the original downstroke compression. Spri…"
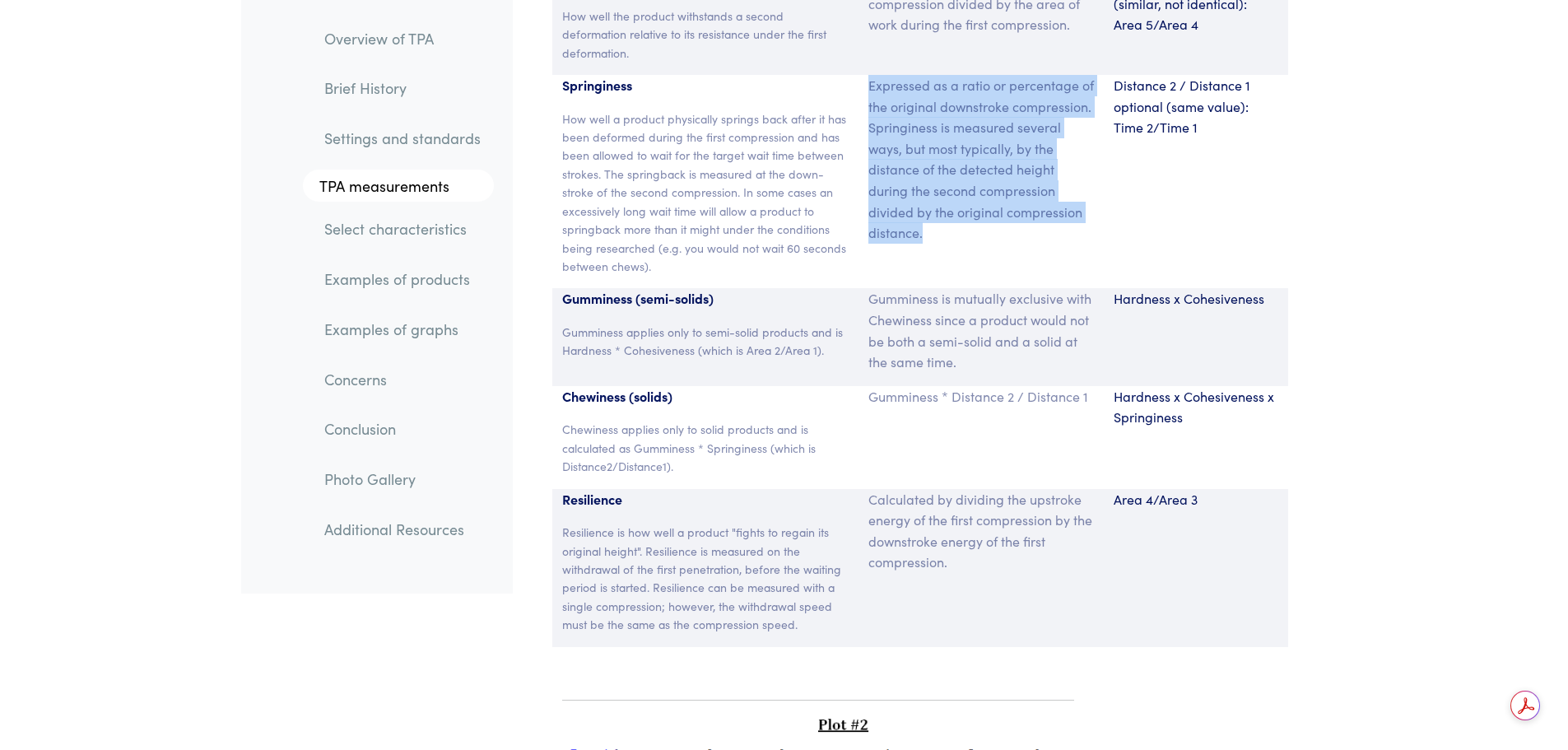
scroll to position [11225, 0]
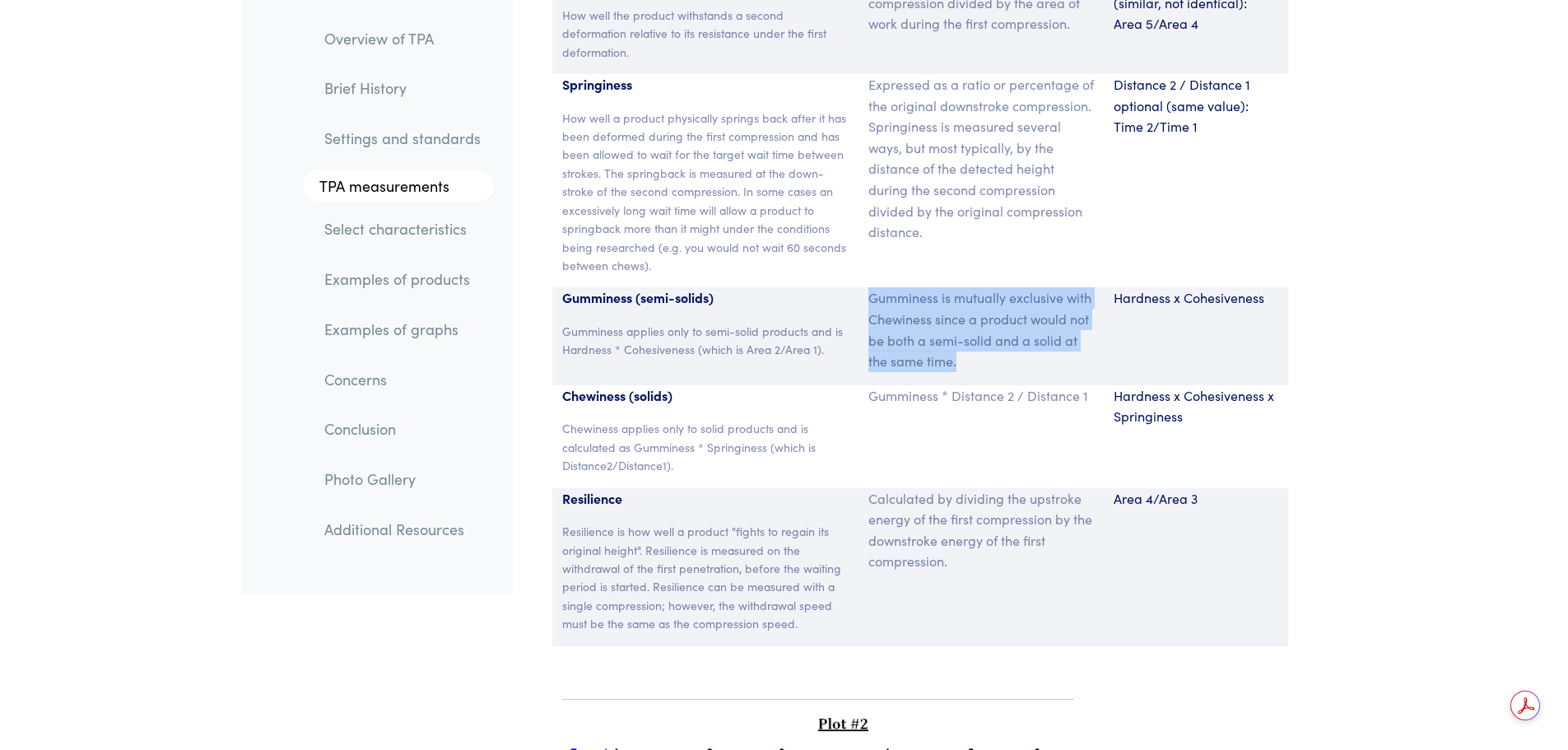
drag, startPoint x: 871, startPoint y: 257, endPoint x: 962, endPoint y: 317, distance: 109.0
click at [962, 317] on p "Gumminess is mutually exclusive with Chewiness since a product would not be bot…" at bounding box center [980, 329] width 225 height 84
copy p "Gumminess is mutually exclusive with Chewiness since a product would not be bot…"
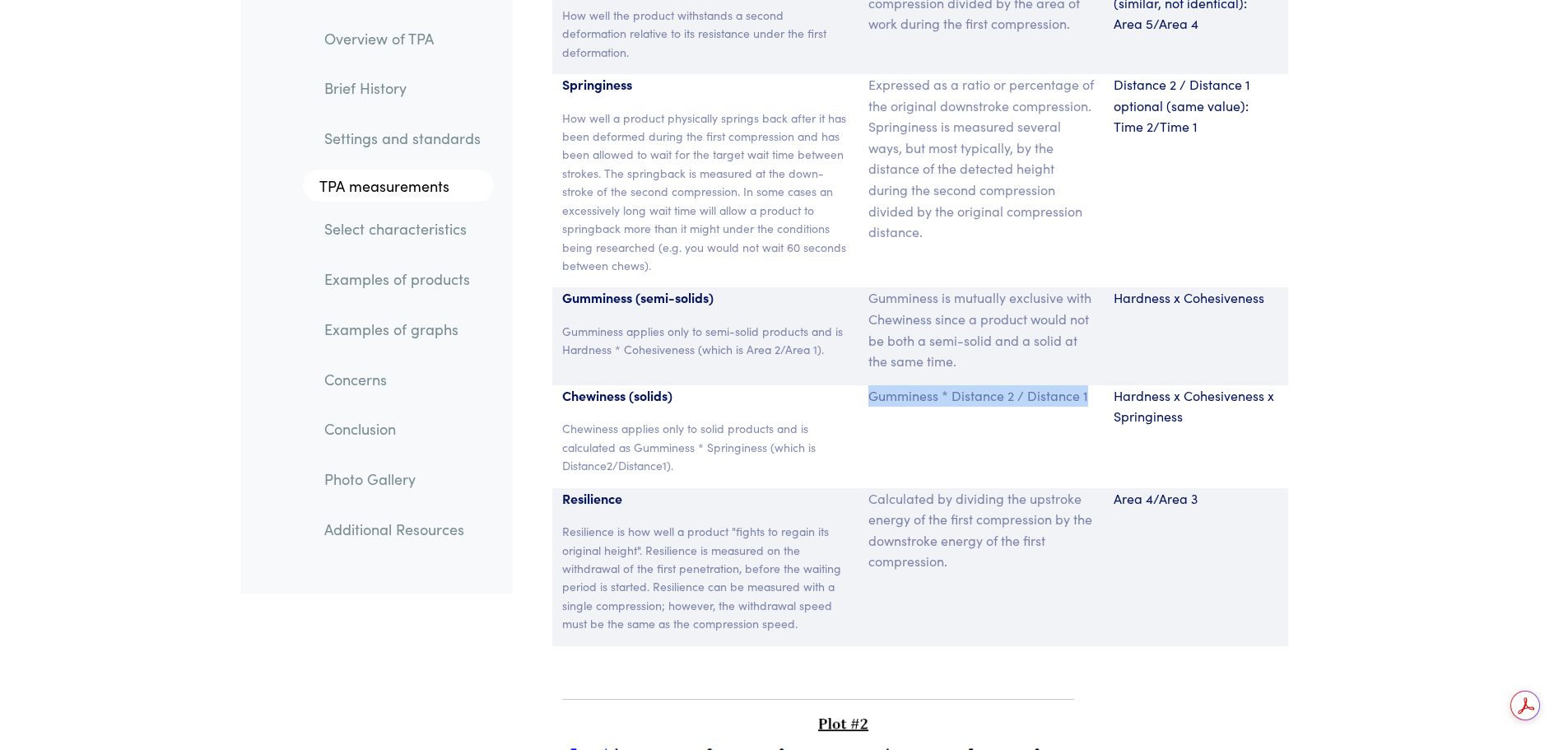
drag, startPoint x: 869, startPoint y: 353, endPoint x: 1096, endPoint y: 349, distance: 227.0
click at [1096, 386] on div "Gumminess * Distance 2 / Distance 1" at bounding box center [981, 436] width 245 height 103
copy p "Gumminess * Distance 2 / Distance 1"
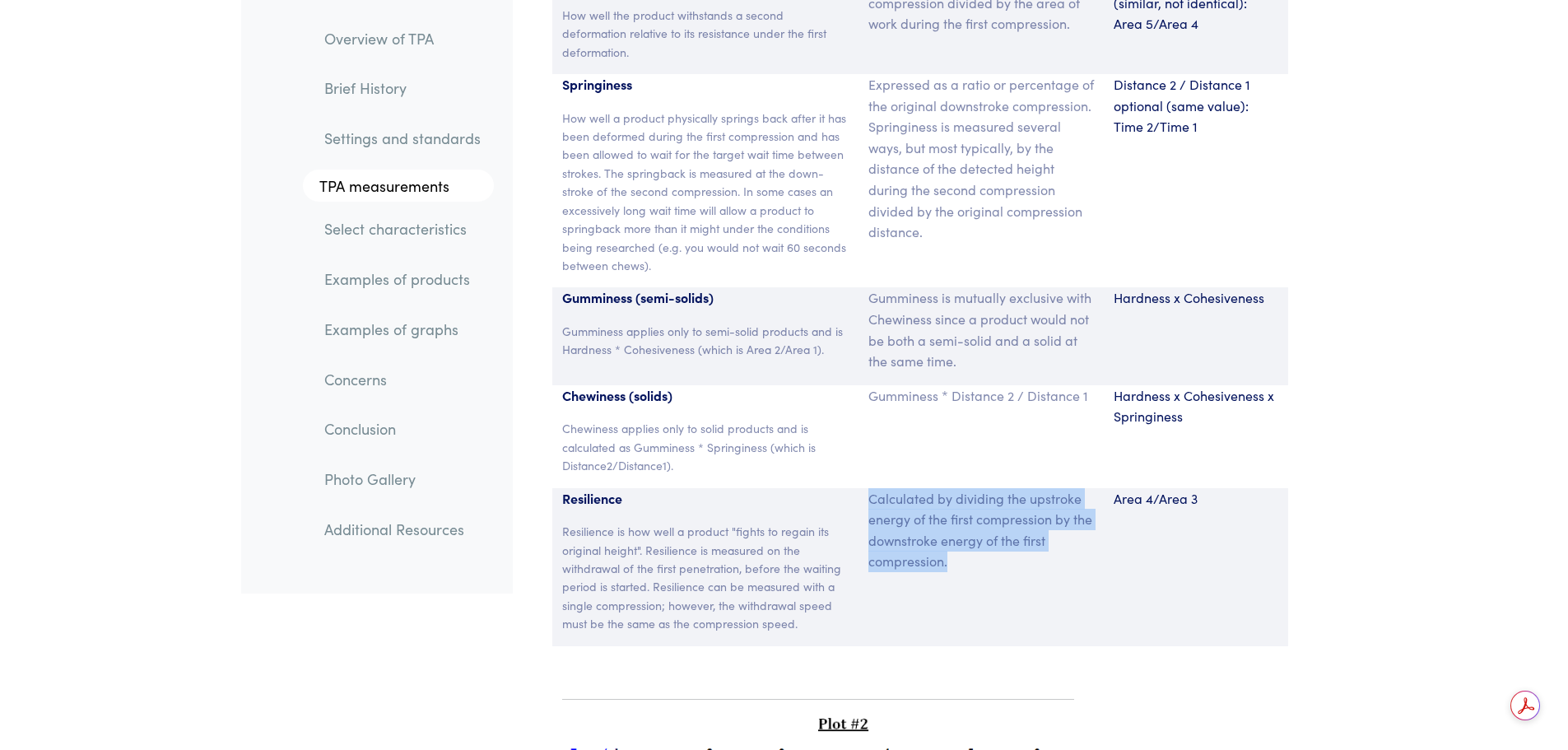
drag, startPoint x: 872, startPoint y: 455, endPoint x: 957, endPoint y: 512, distance: 102.3
click at [957, 512] on p "Calculated by dividing the upstroke energy of the first compression by the down…" at bounding box center [980, 530] width 225 height 84
copy p "Calculated by dividing the upstroke energy of the first compression by the down…"
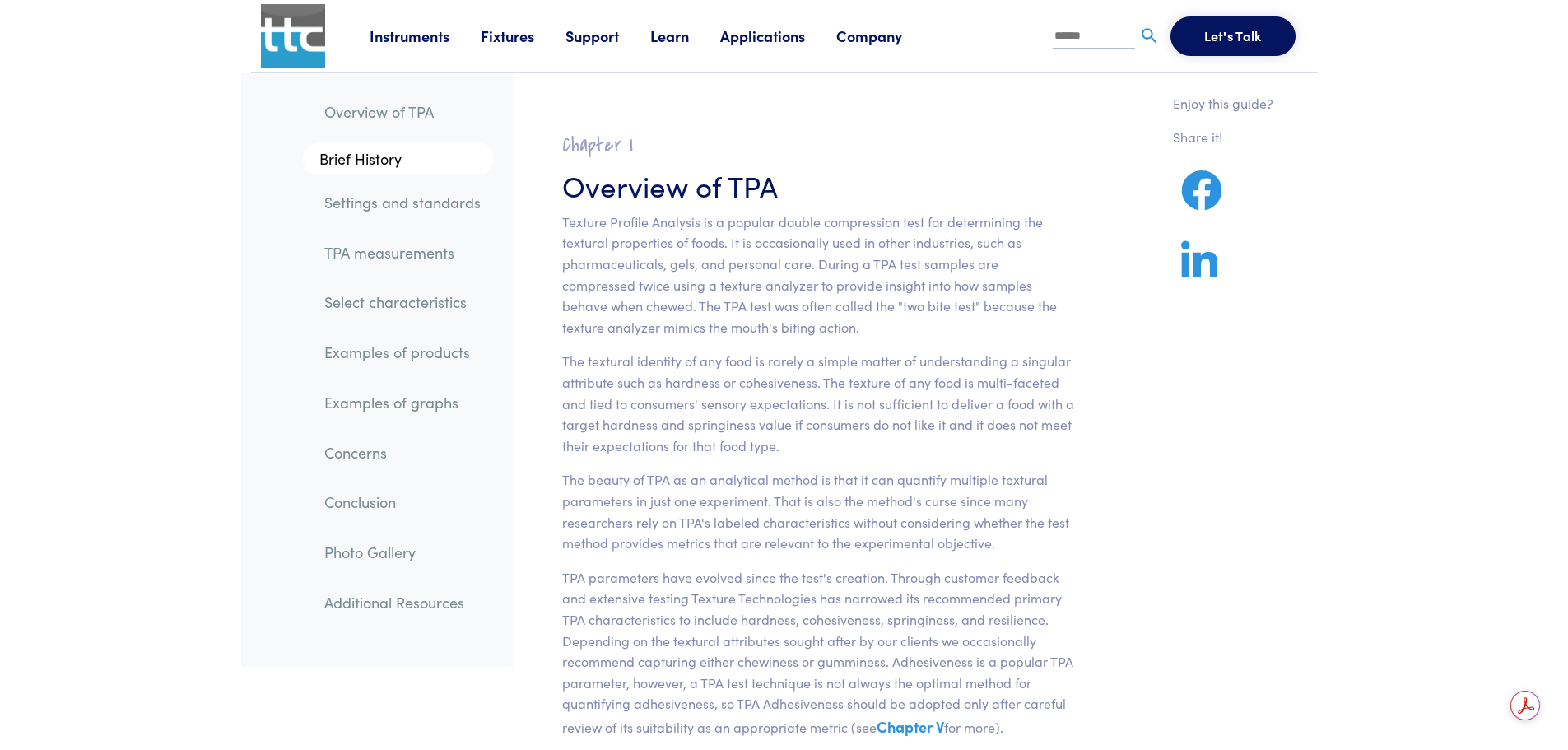
drag, startPoint x: 0, startPoint y: 0, endPoint x: 385, endPoint y: 185, distance: 427.1
click at [385, 234] on link "TPA measurements" at bounding box center [402, 252] width 183 height 38
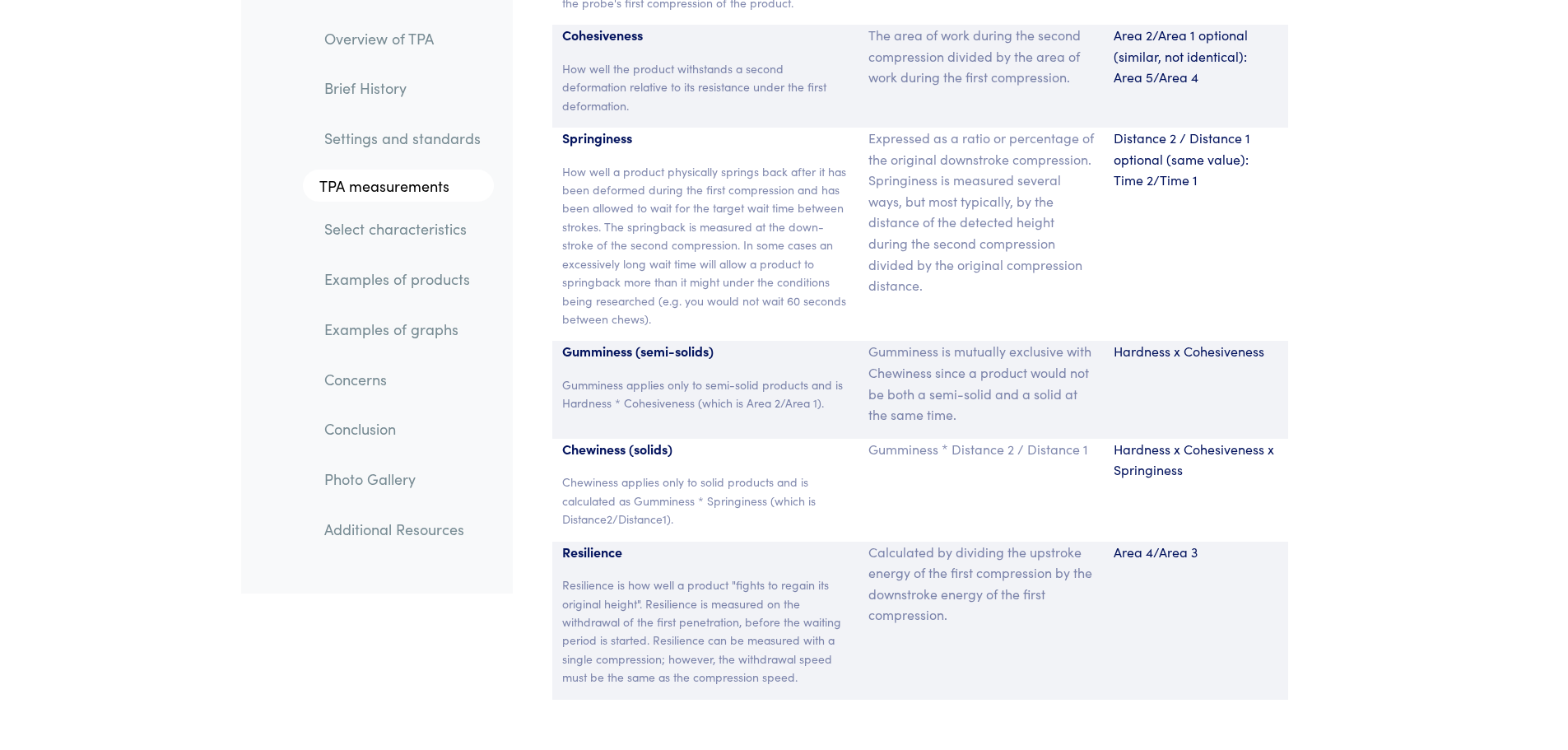
scroll to position [11143, 0]
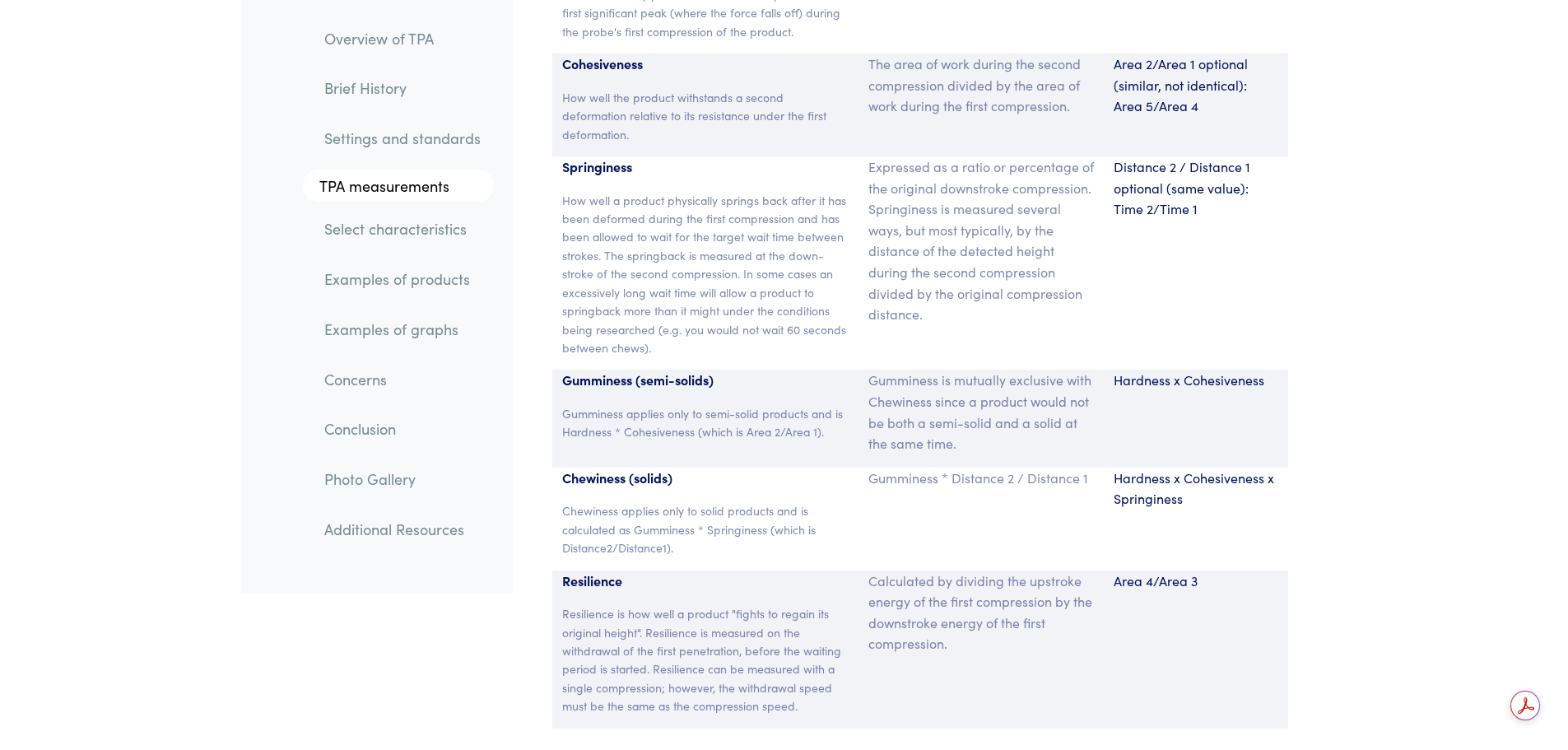
click at [632, 570] on p "Resilience" at bounding box center [706, 581] width 287 height 21
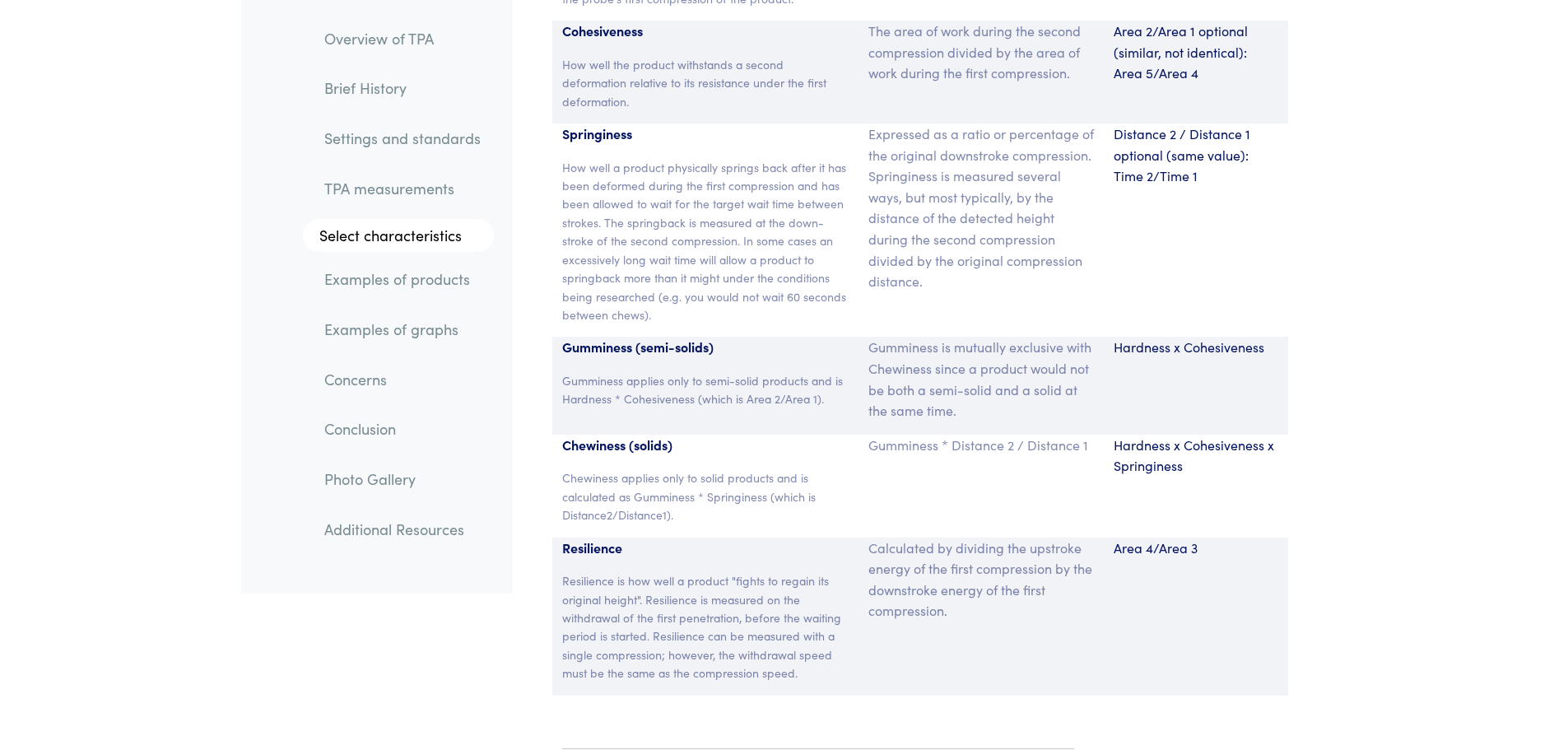
scroll to position [11225, 0]
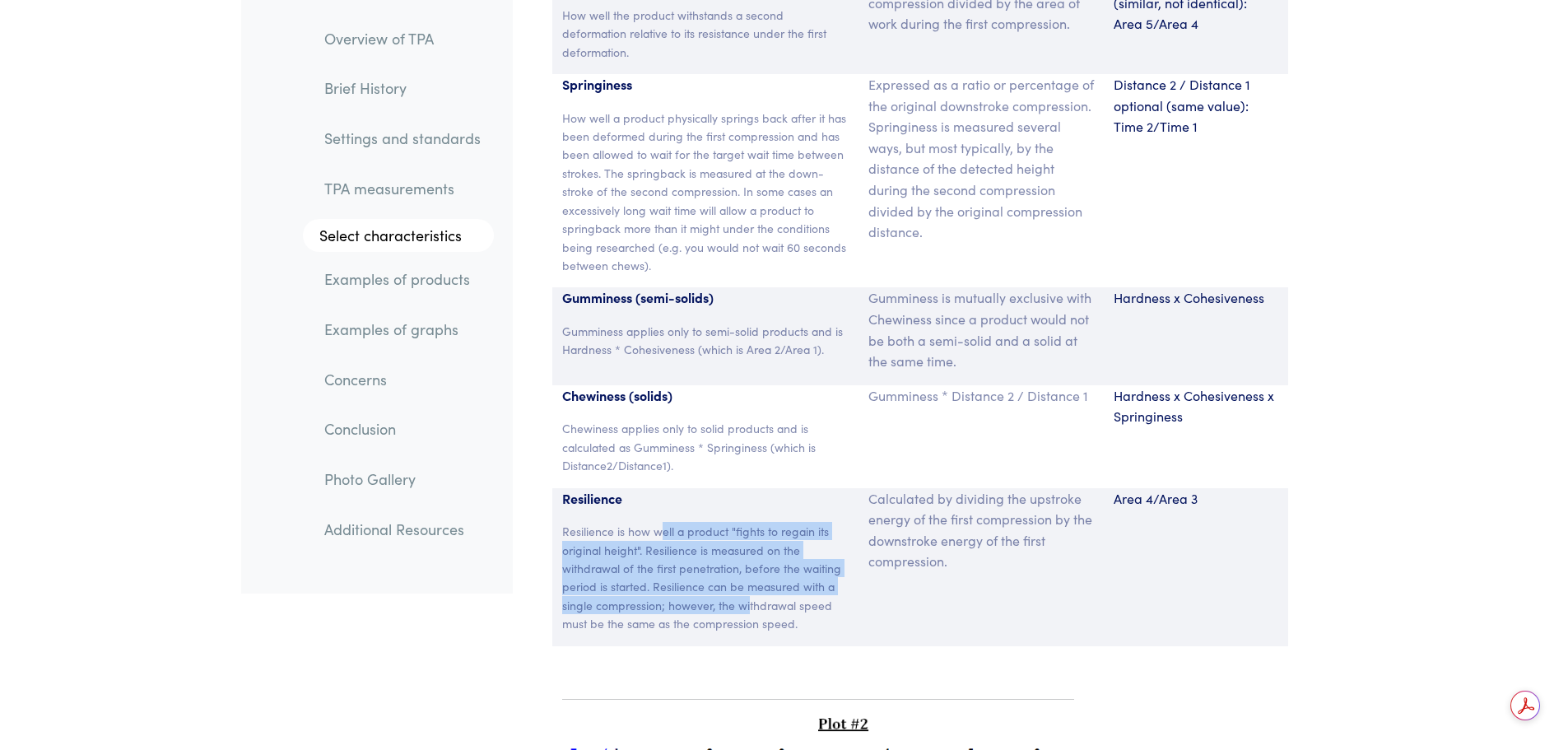
drag, startPoint x: 660, startPoint y: 495, endPoint x: 750, endPoint y: 559, distance: 110.4
click at [750, 559] on p "Resilience is how well a product "fights to regain its original height". Resili…" at bounding box center [706, 577] width 287 height 110
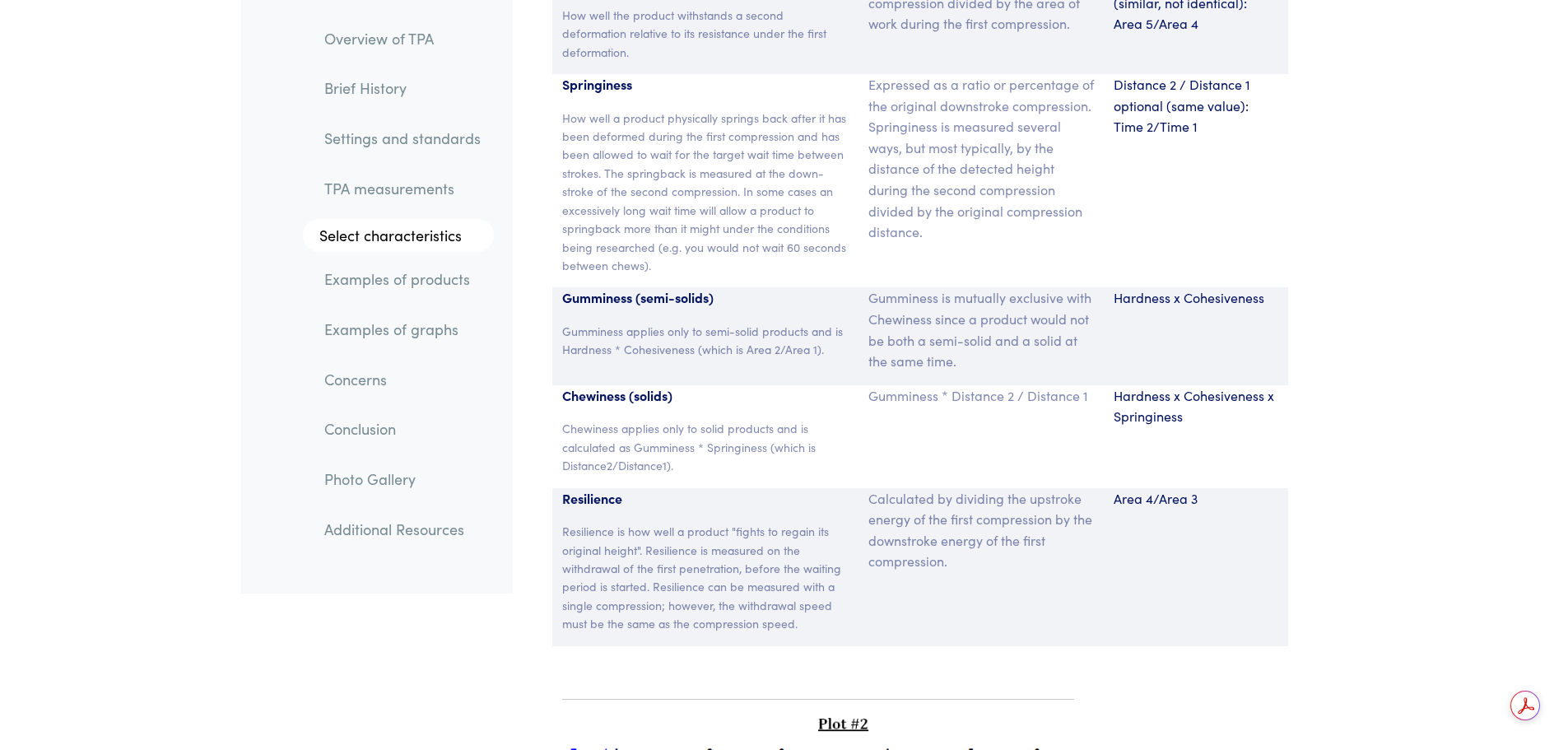
click at [750, 571] on p "Resilience is how well a product "fights to regain its original height". Resili…" at bounding box center [706, 577] width 287 height 110
drag, startPoint x: 762, startPoint y: 581, endPoint x: 710, endPoint y: 547, distance: 62.1
click at [710, 547] on p "Resilience is how well a product "fights to regain its original height". Resili…" at bounding box center [706, 577] width 287 height 110
click at [731, 540] on p "Resilience is how well a product "fights to regain its original height". Resili…" at bounding box center [706, 577] width 287 height 110
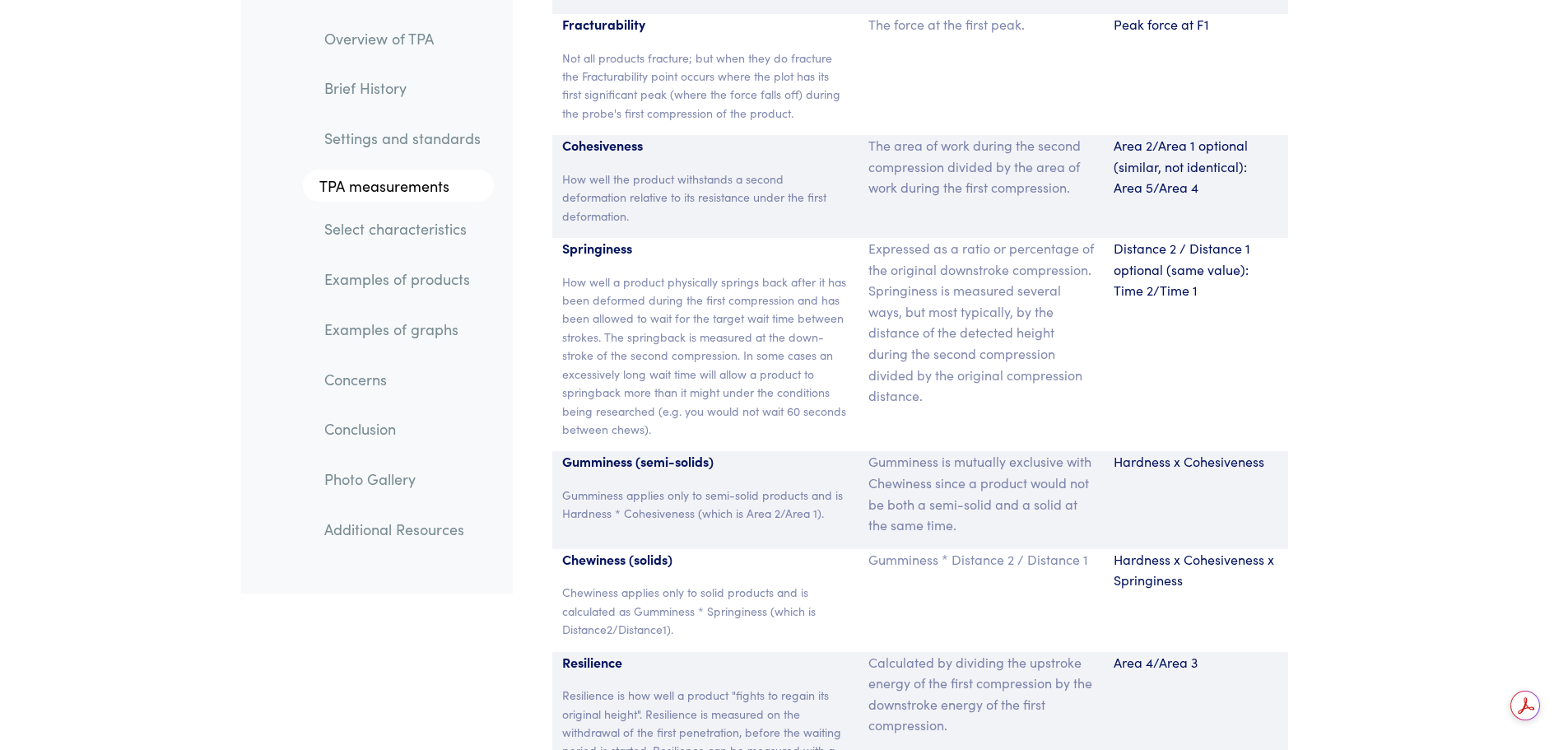
scroll to position [11061, 0]
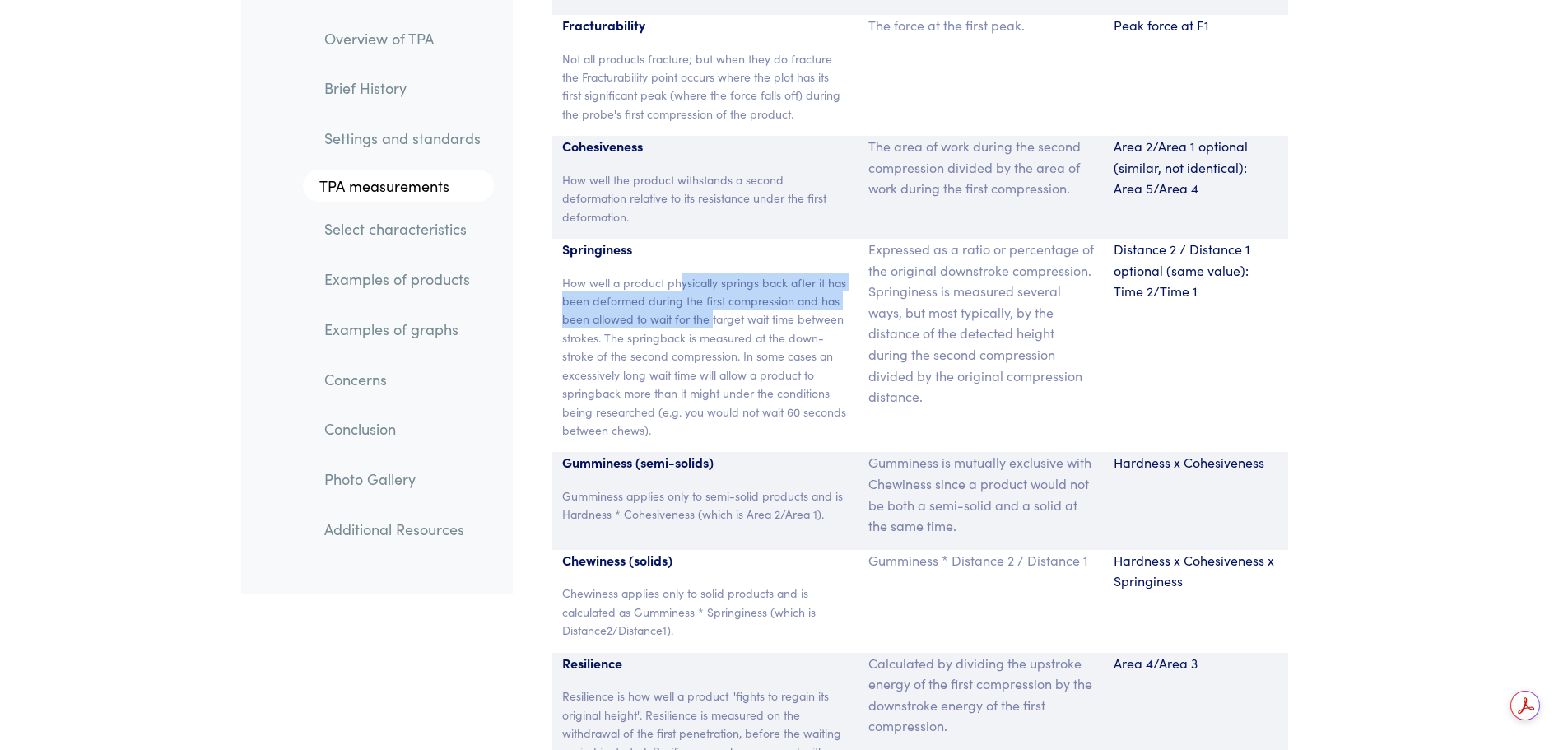
drag, startPoint x: 678, startPoint y: 237, endPoint x: 713, endPoint y: 269, distance: 47.4
click at [713, 273] on p "How well a product physically springs back after it has been deformed during th…" at bounding box center [706, 357] width 287 height 166
click at [712, 340] on p "How well a product physically springs back after it has been deformed during th…" at bounding box center [706, 357] width 287 height 166
click at [671, 316] on p "How well a product physically springs back after it has been deformed during th…" at bounding box center [706, 357] width 287 height 166
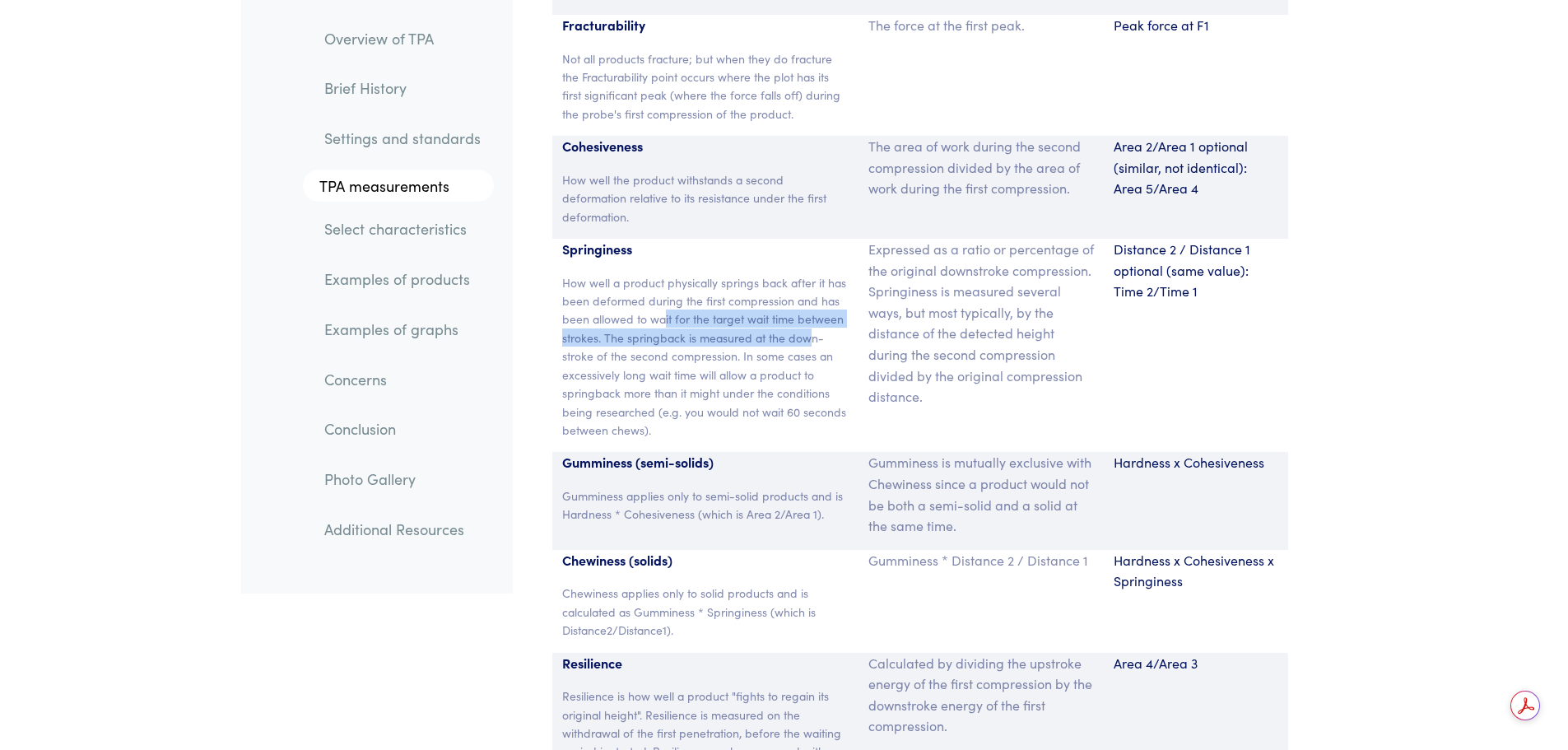
drag, startPoint x: 665, startPoint y: 278, endPoint x: 812, endPoint y: 287, distance: 147.3
click at [812, 287] on p "How well a product physically springs back after it has been deformed during th…" at bounding box center [706, 357] width 287 height 166
click at [728, 326] on p "How well a product physically springs back after it has been deformed during th…" at bounding box center [706, 357] width 287 height 166
drag, startPoint x: 661, startPoint y: 301, endPoint x: 693, endPoint y: 309, distance: 33.0
click at [682, 303] on p "How well a product physically springs back after it has been deformed during th…" at bounding box center [706, 357] width 287 height 166
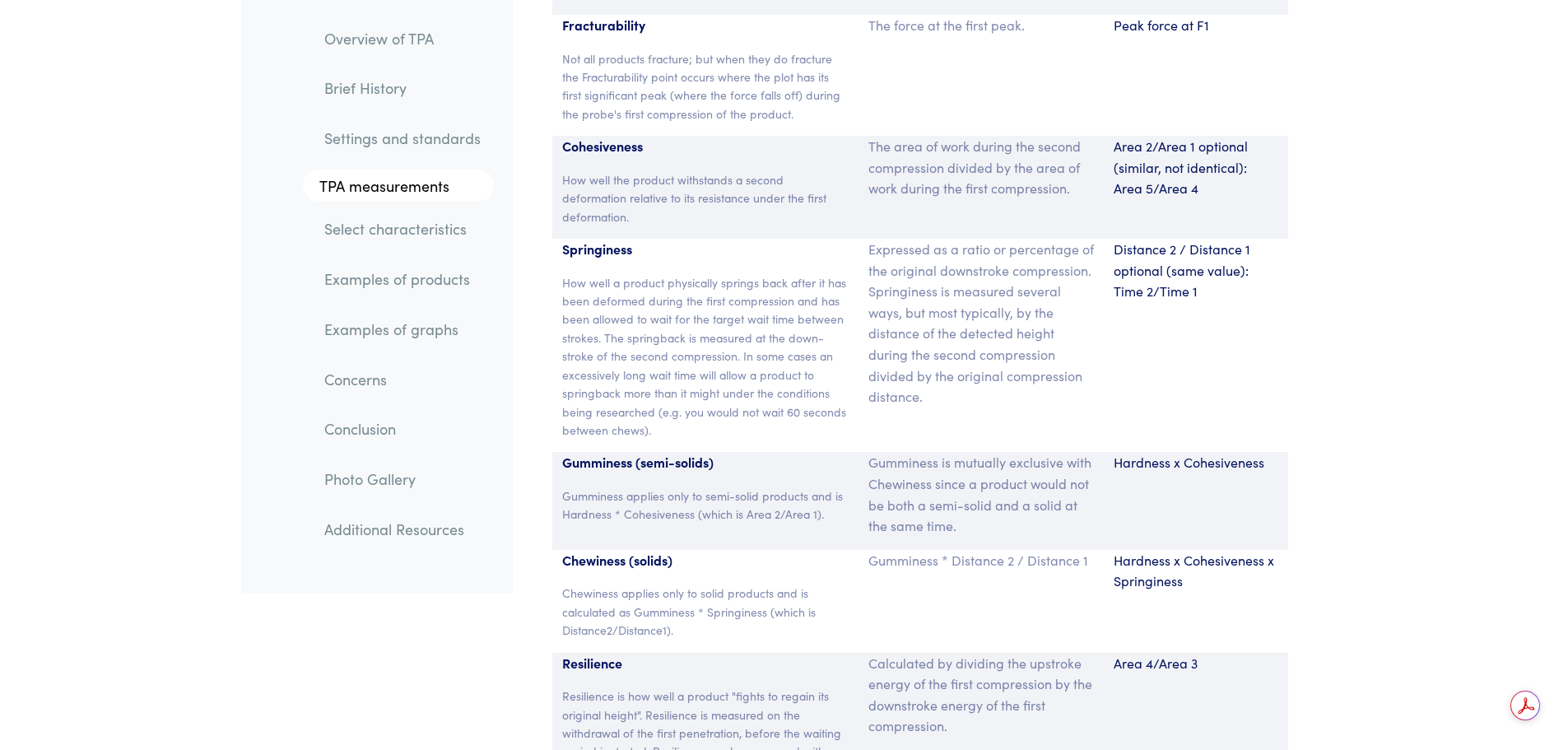
click at [719, 390] on p "How well a product physically springs back after it has been deformed during th…" at bounding box center [706, 357] width 287 height 166
